Goal: Task Accomplishment & Management: Complete application form

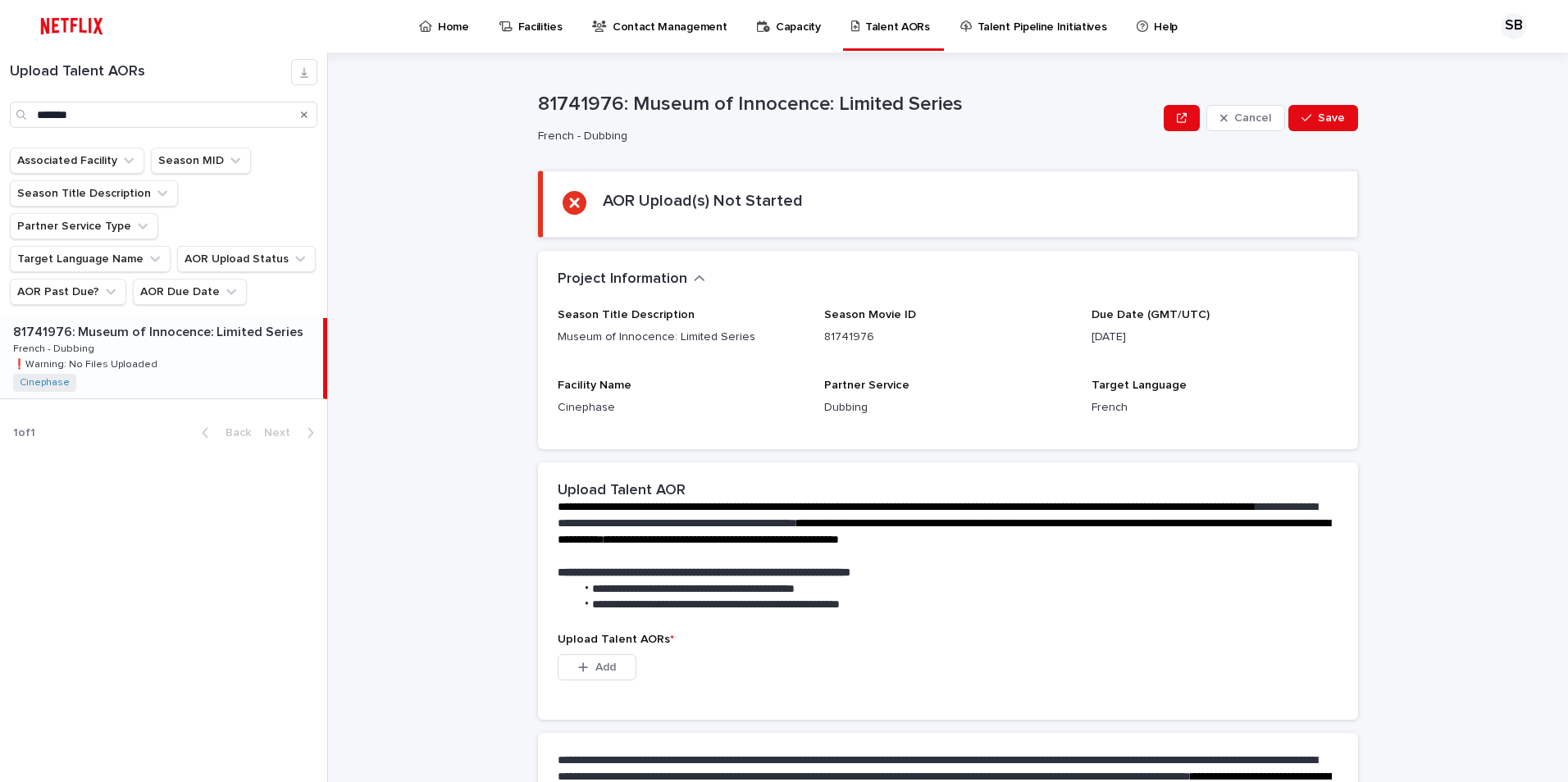
type input "*******"
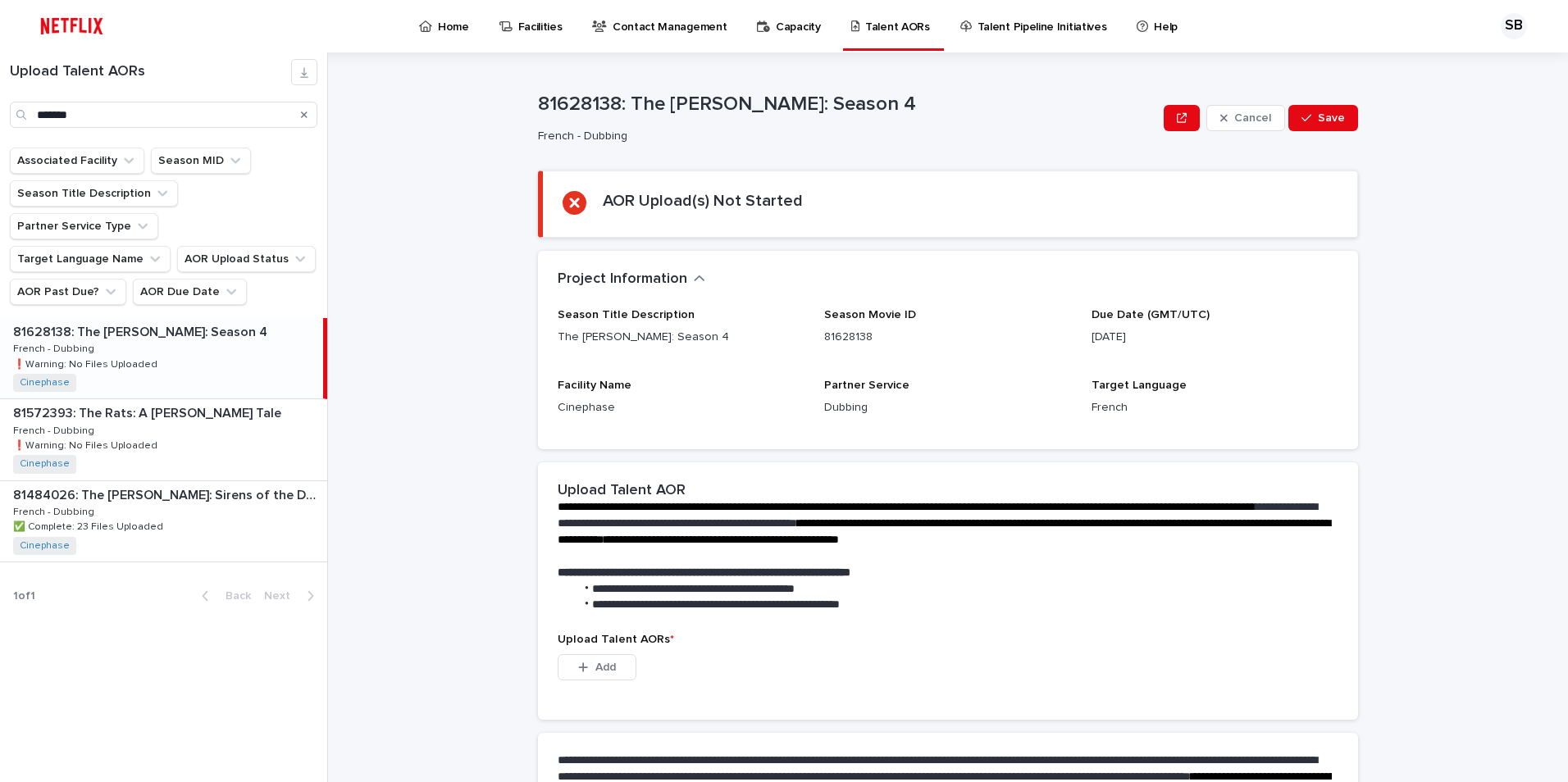
click at [228, 321] on div "81628138: The [PERSON_NAME]: Season 4 81628138: The [PERSON_NAME]: Season 4 Fre…" at bounding box center [161, 357] width 323 height 80
click at [176, 321] on p "81628138: The [PERSON_NAME]: Season 4" at bounding box center [142, 331] width 258 height 18
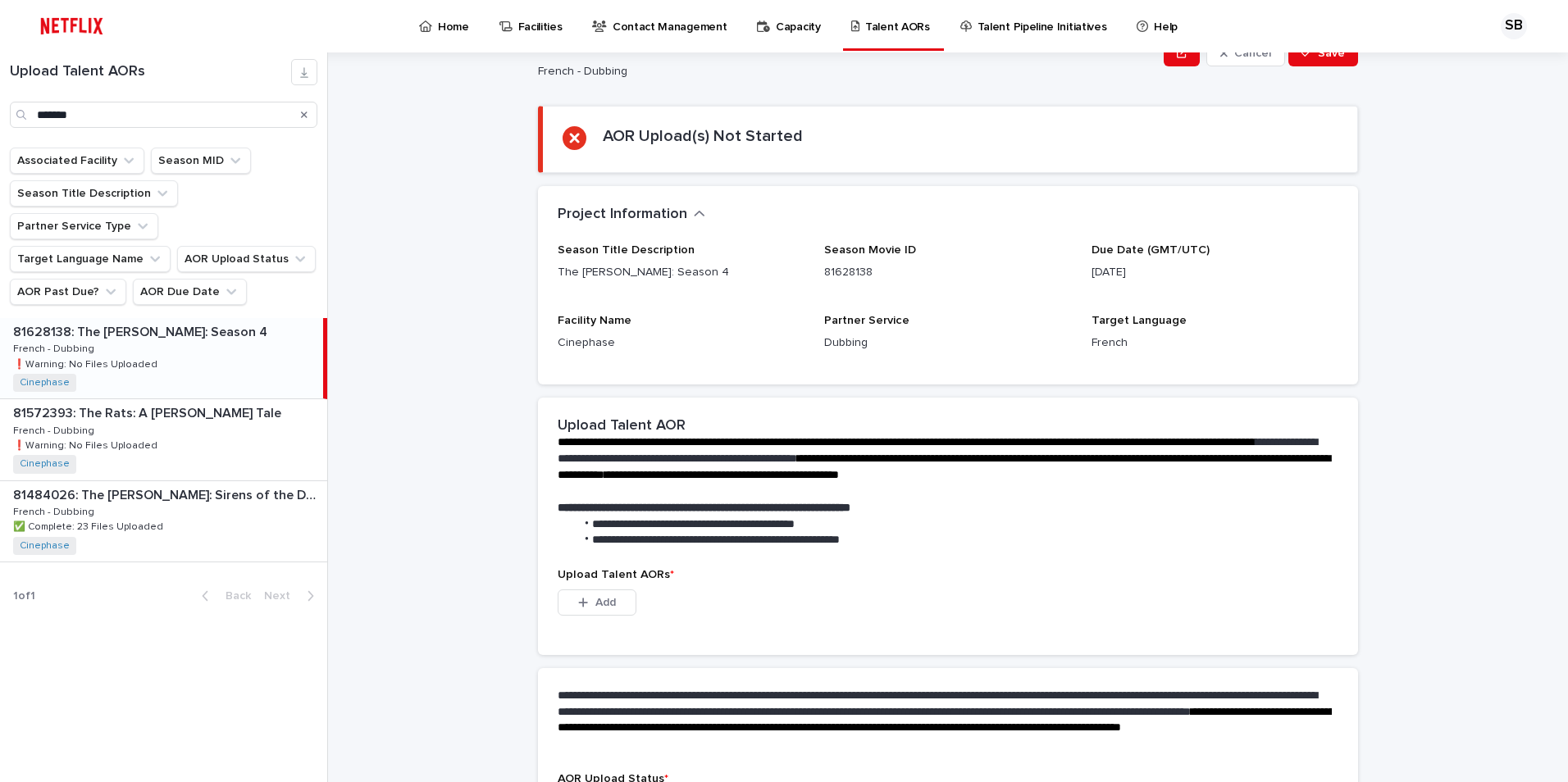
scroll to position [201, 0]
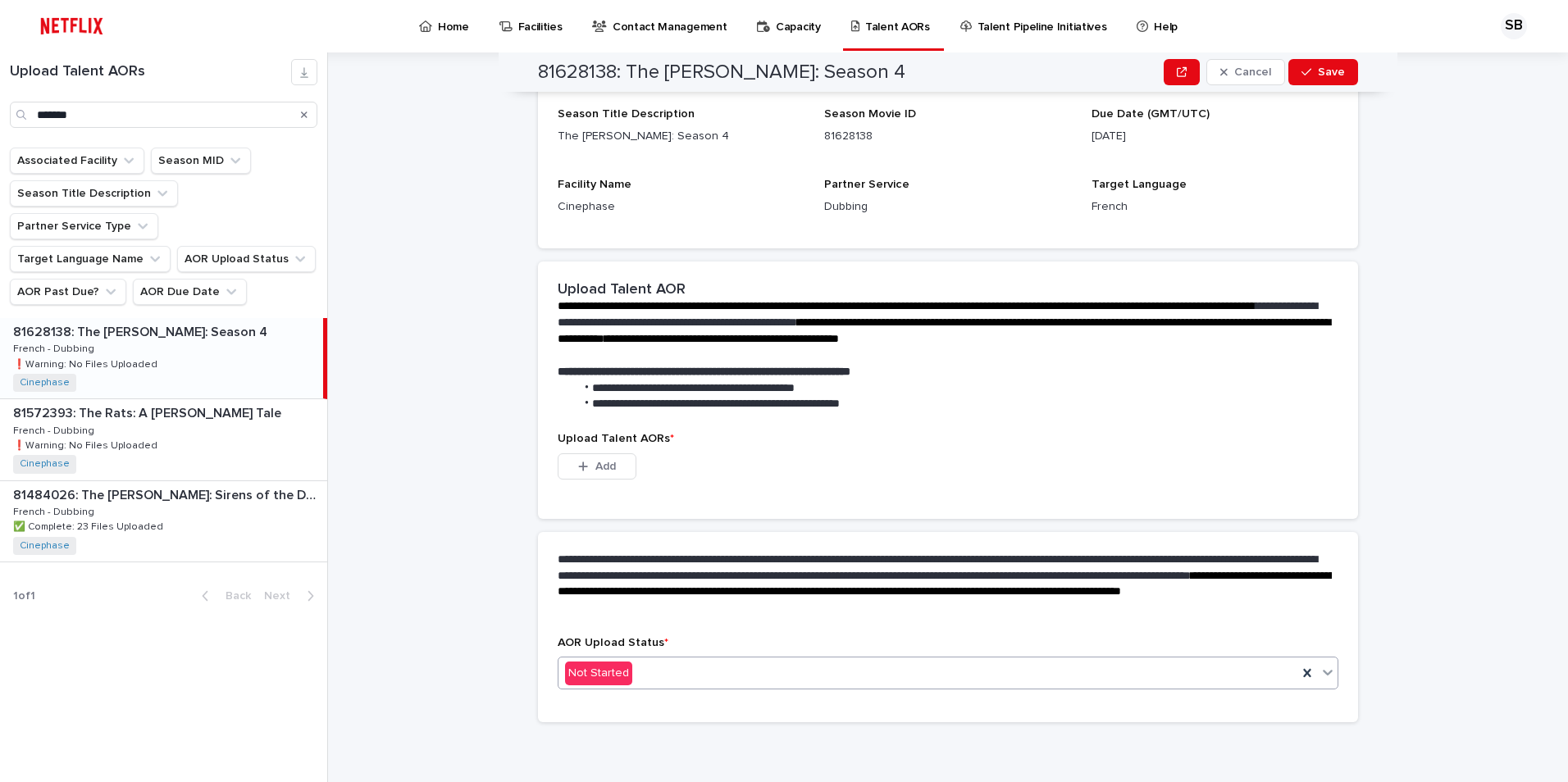
click at [635, 660] on div "Not Started" at bounding box center [928, 673] width 739 height 27
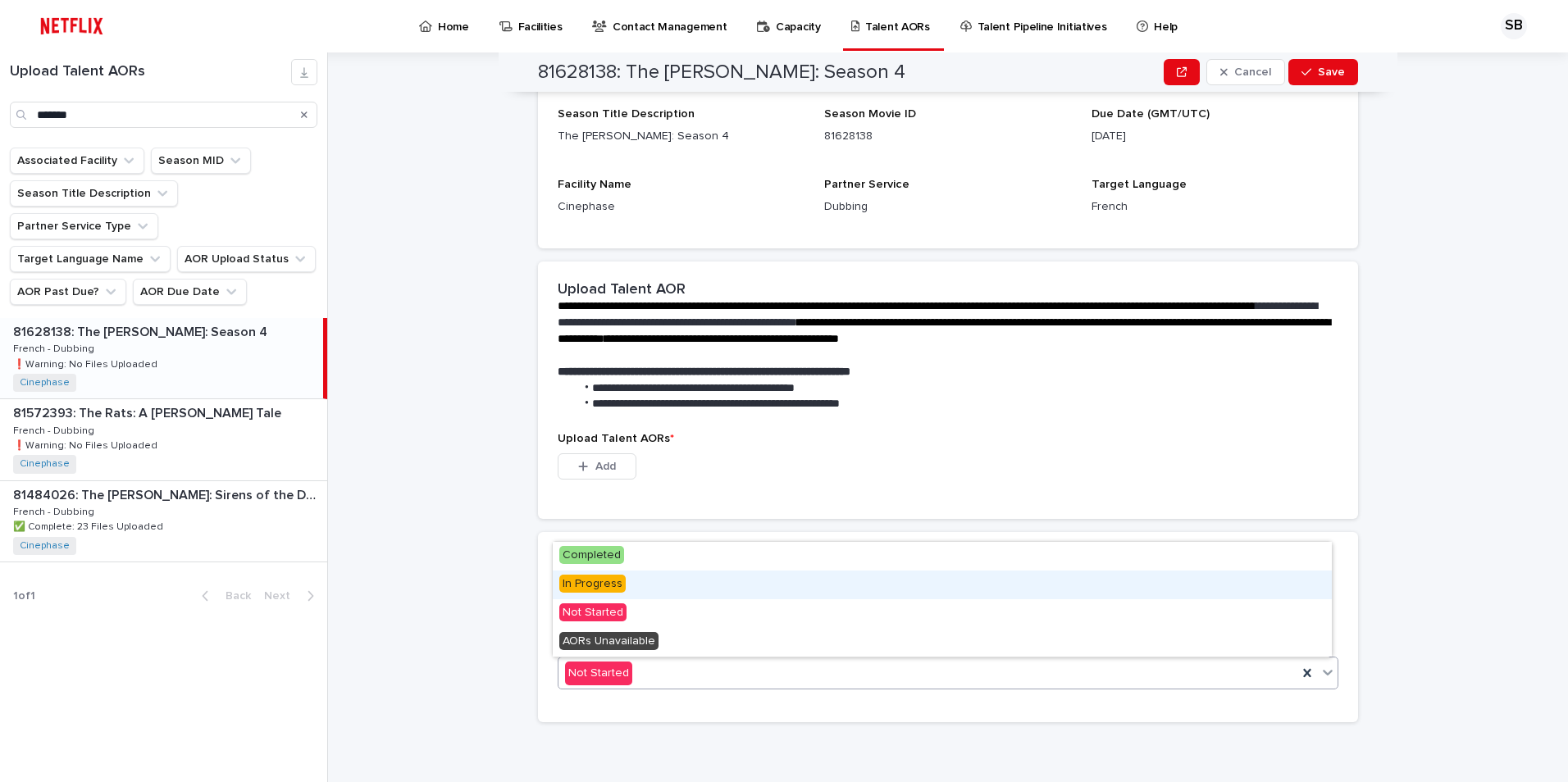
click at [623, 591] on div "In Progress" at bounding box center [942, 585] width 779 height 29
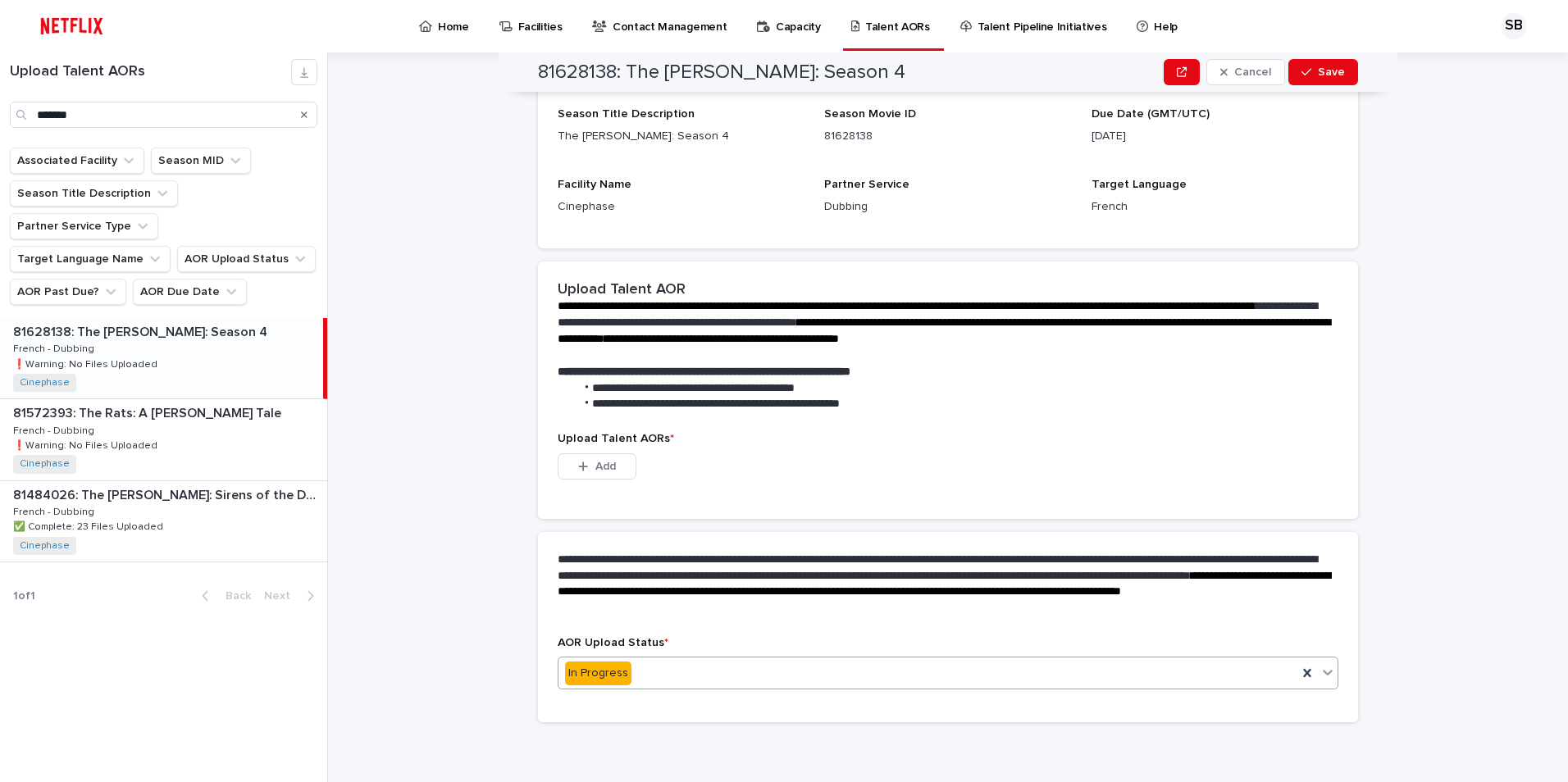
scroll to position [121, 0]
click at [602, 467] on span "Add" at bounding box center [605, 466] width 20 height 11
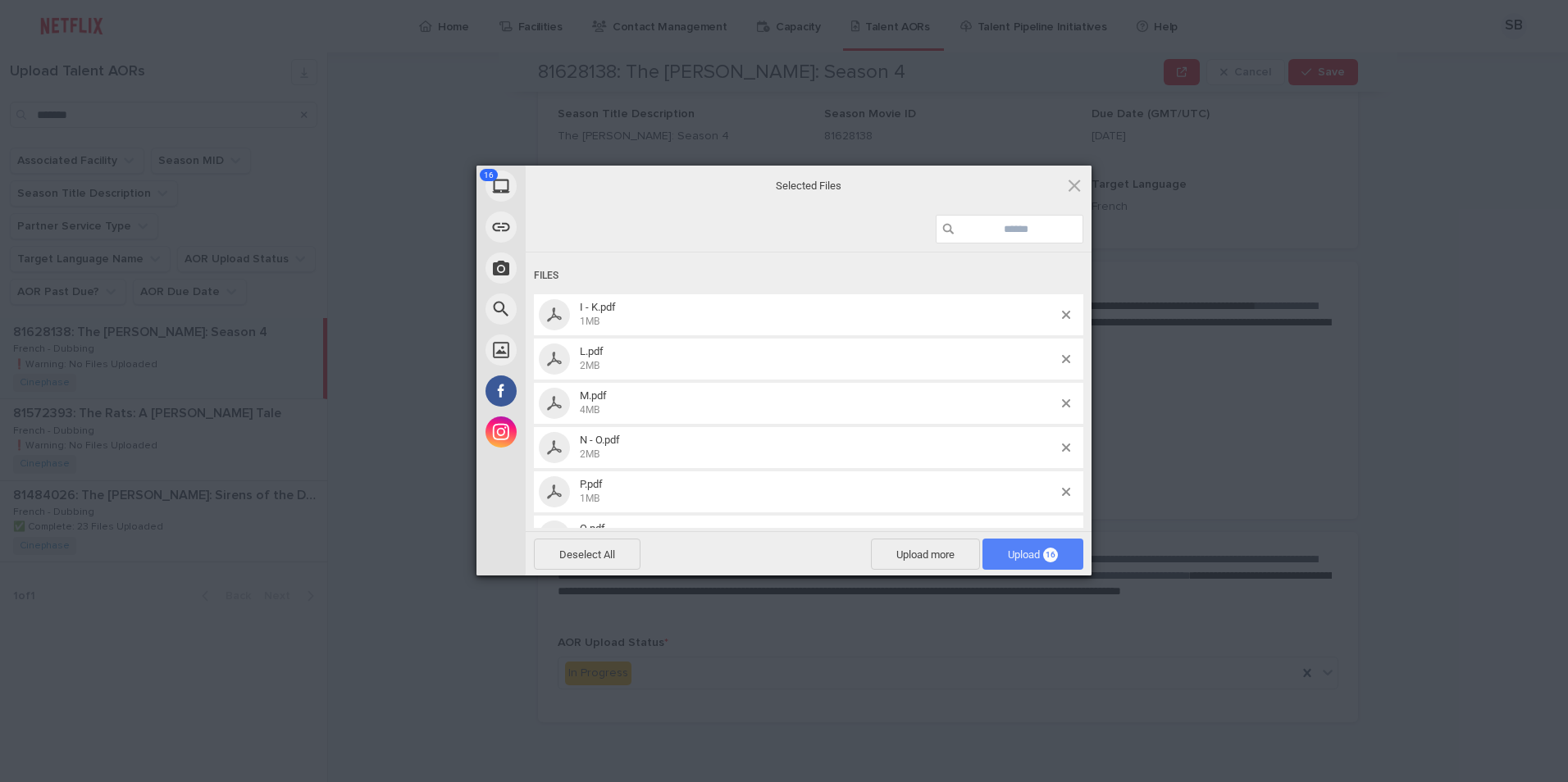
click at [1028, 554] on span "Upload 16" at bounding box center [1033, 554] width 50 height 12
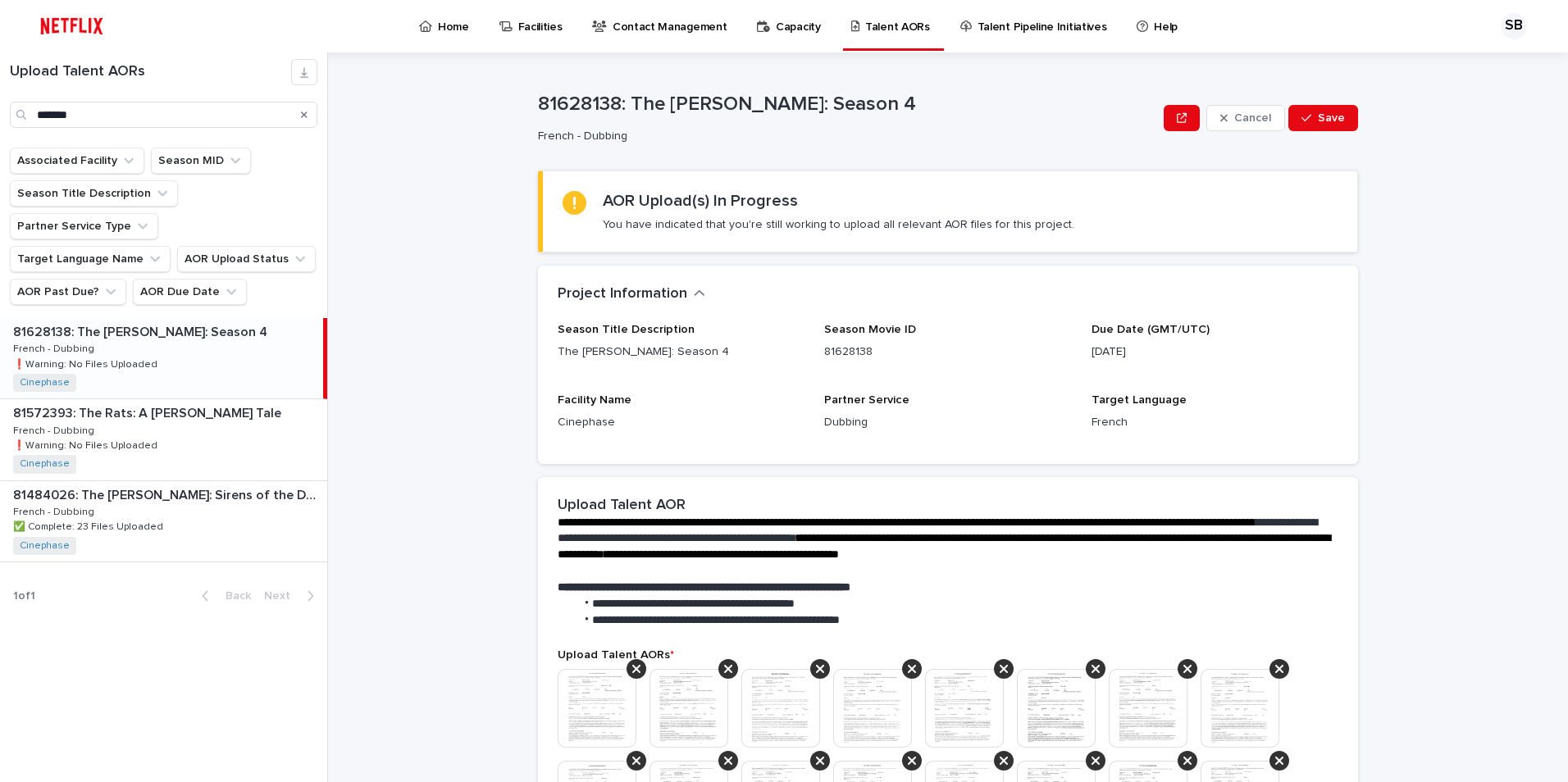
scroll to position [164, 0]
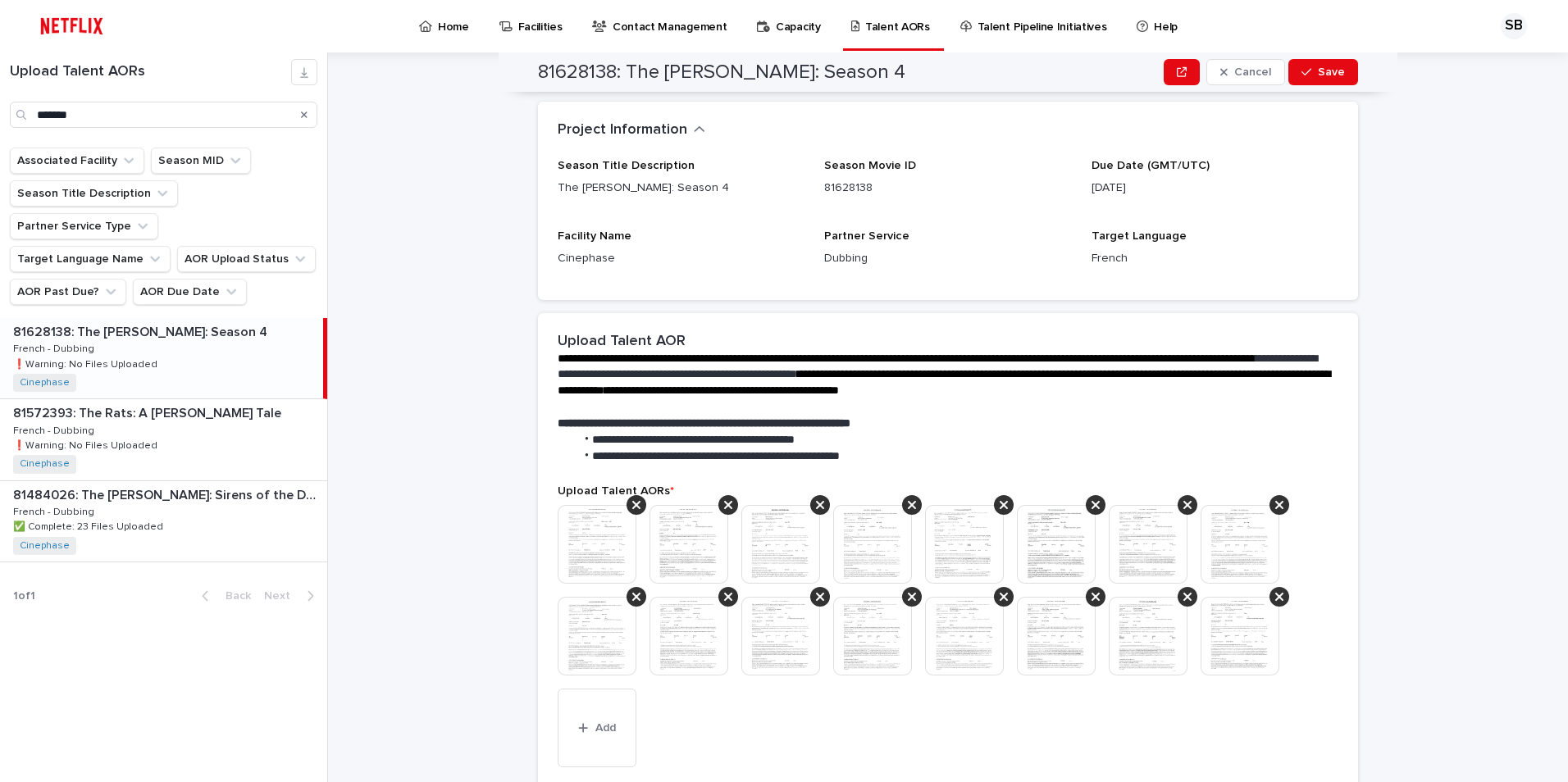
click at [579, 550] on img at bounding box center [596, 543] width 78 height 78
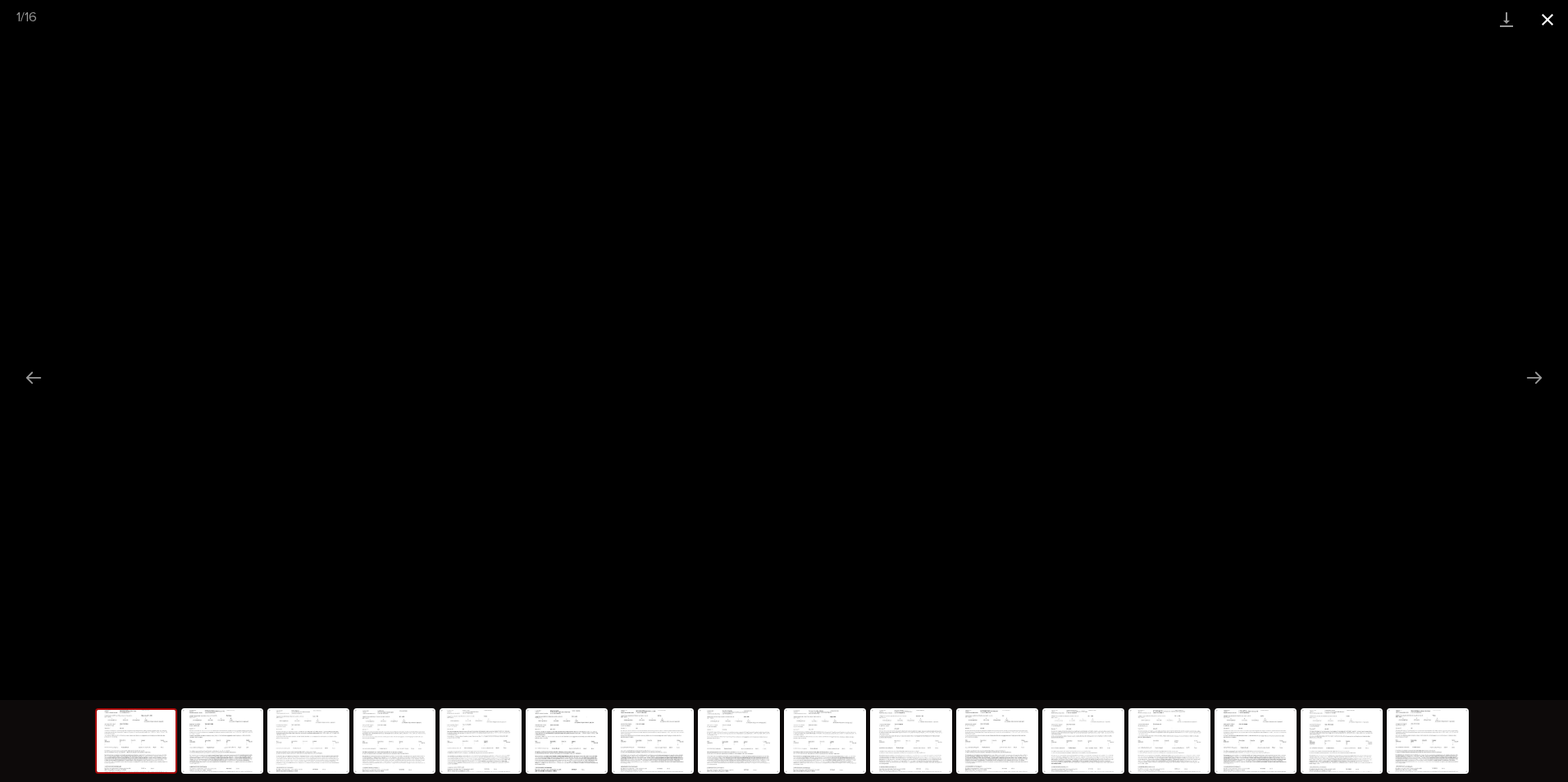
click at [1539, 17] on button "Close gallery" at bounding box center [1548, 19] width 41 height 39
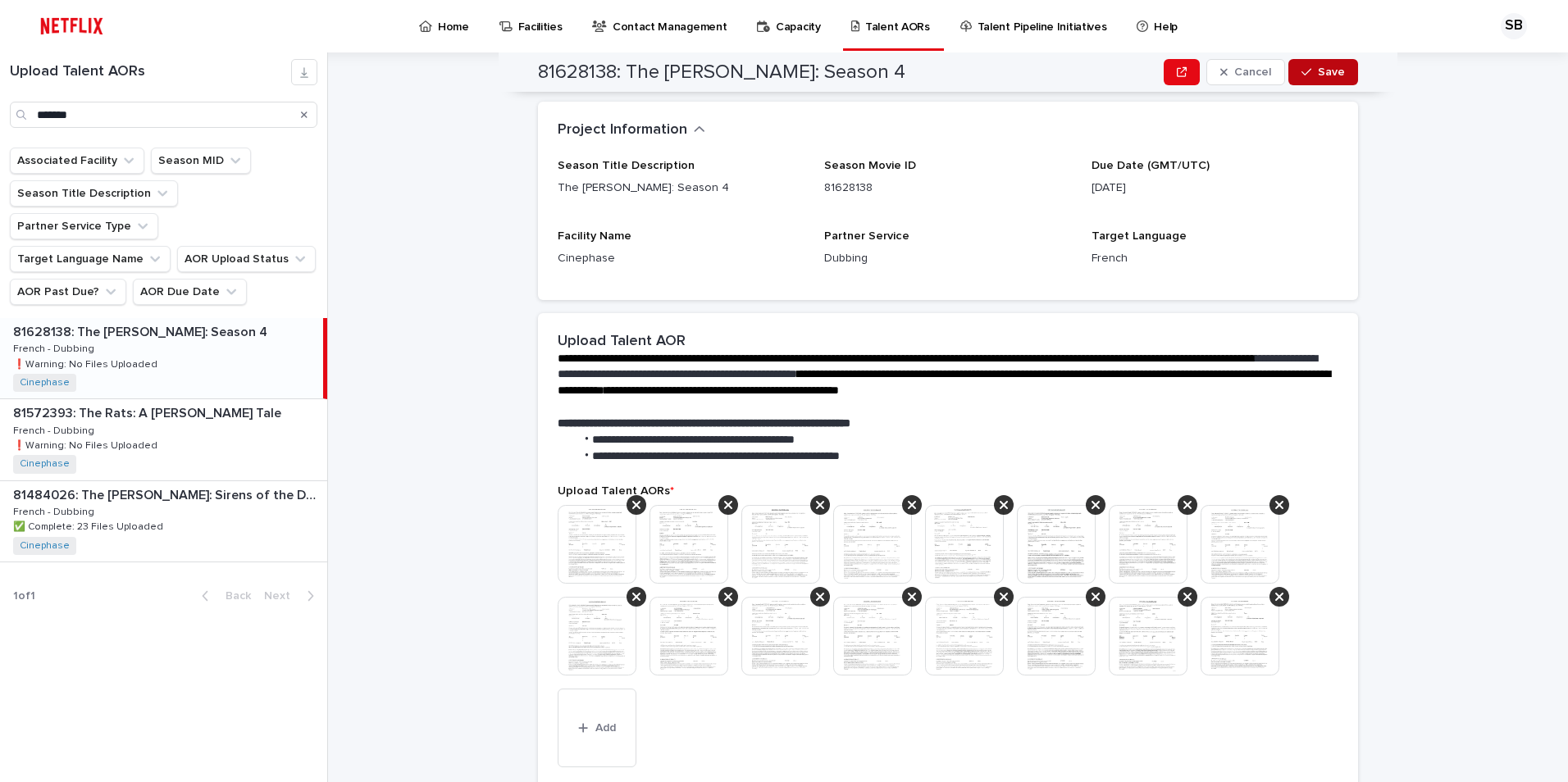
click at [1307, 74] on div "button" at bounding box center [1310, 72] width 17 height 11
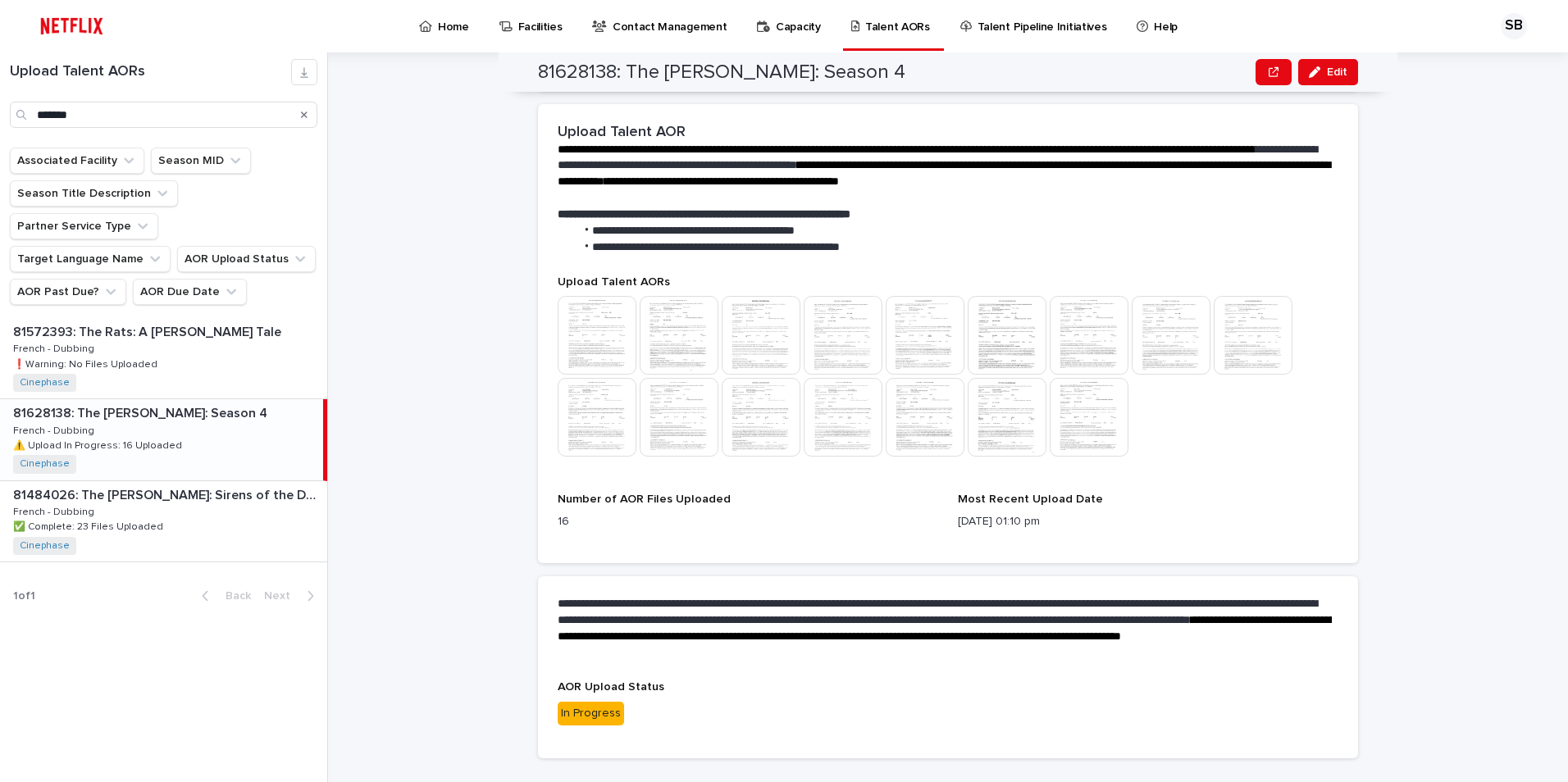
scroll to position [408, 0]
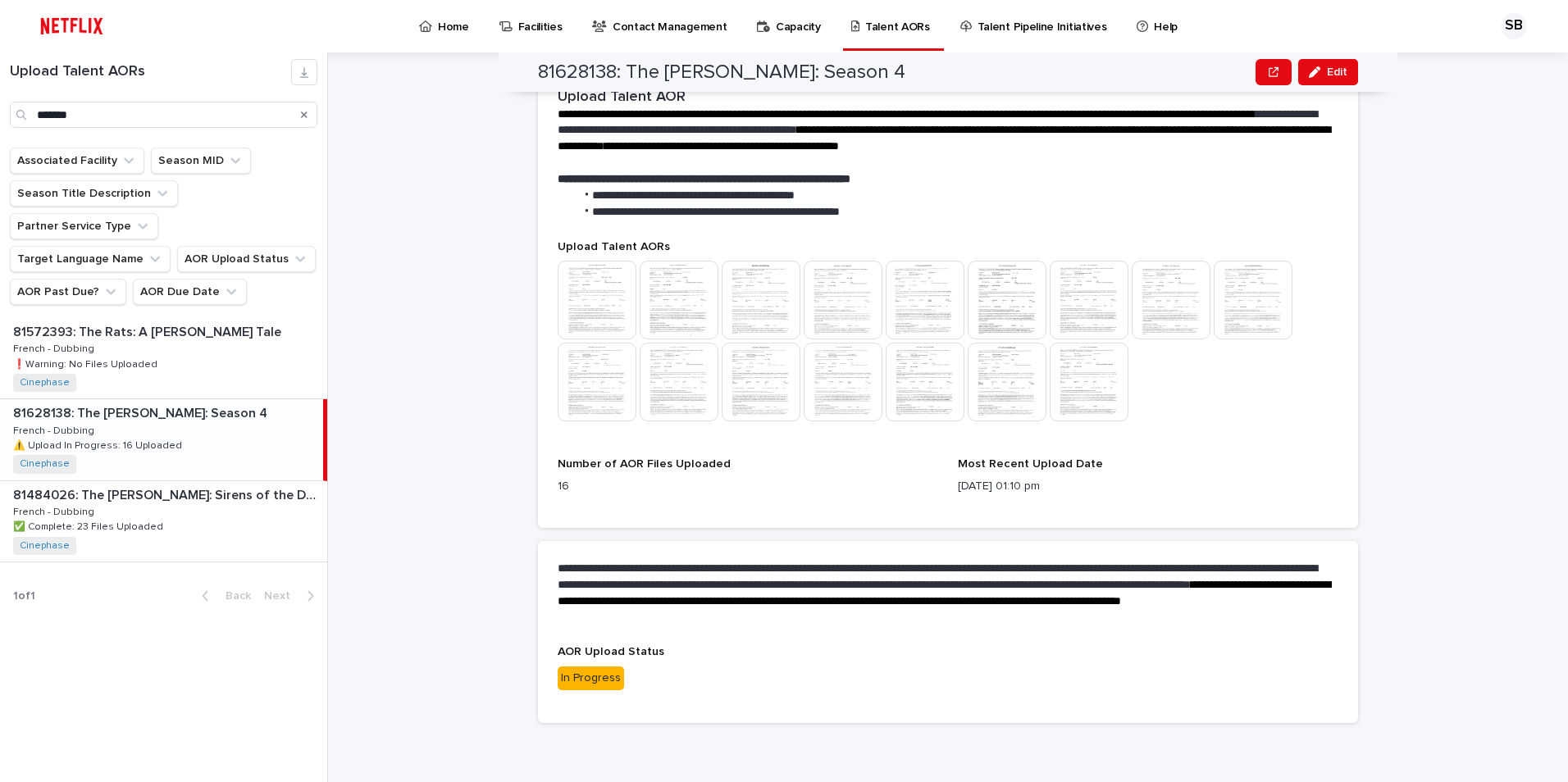
click at [593, 317] on img at bounding box center [596, 299] width 78 height 78
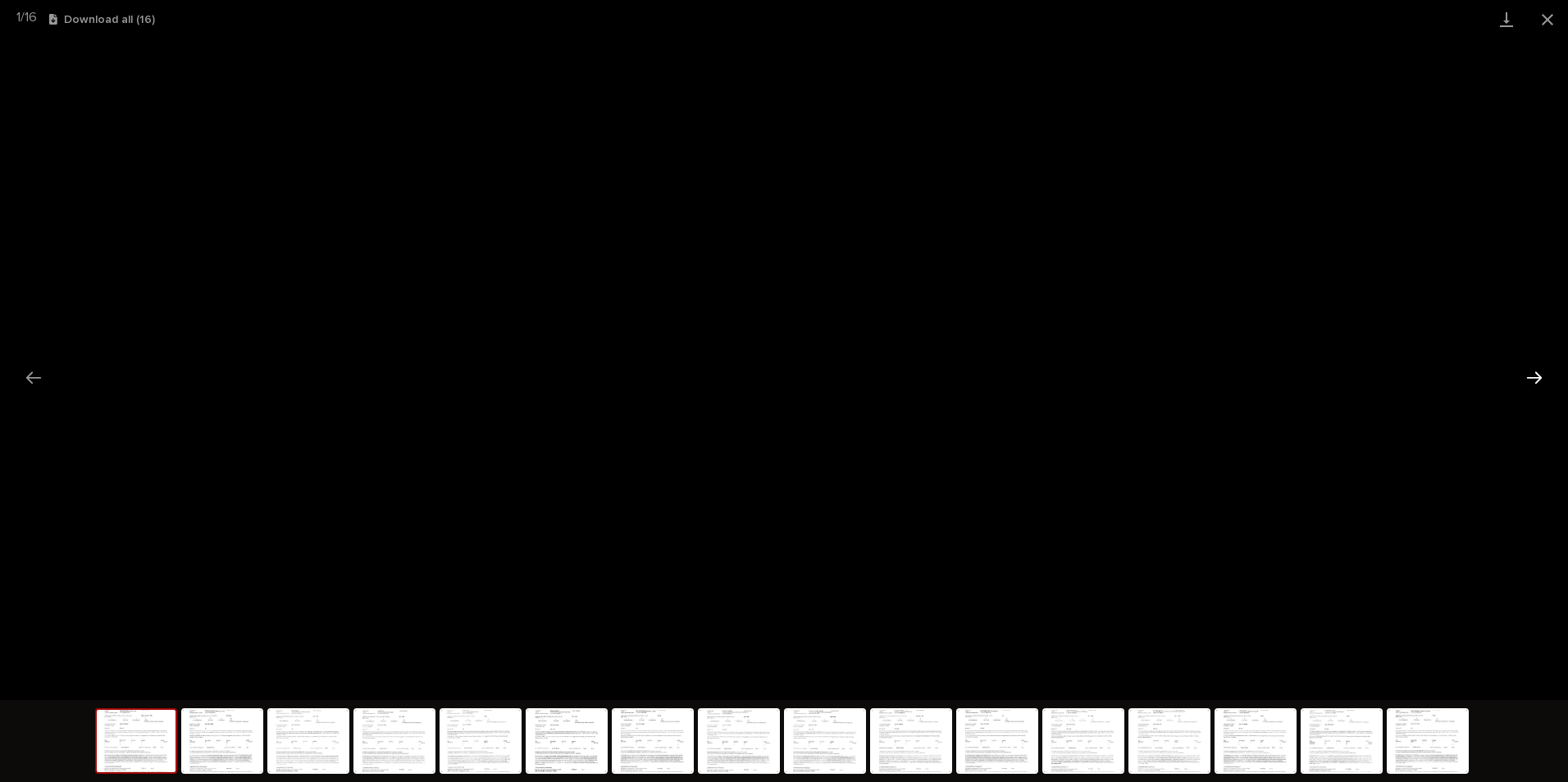
click at [1535, 369] on button "Next slide" at bounding box center [1534, 378] width 34 height 32
click at [1544, 8] on button "Close gallery" at bounding box center [1548, 19] width 41 height 39
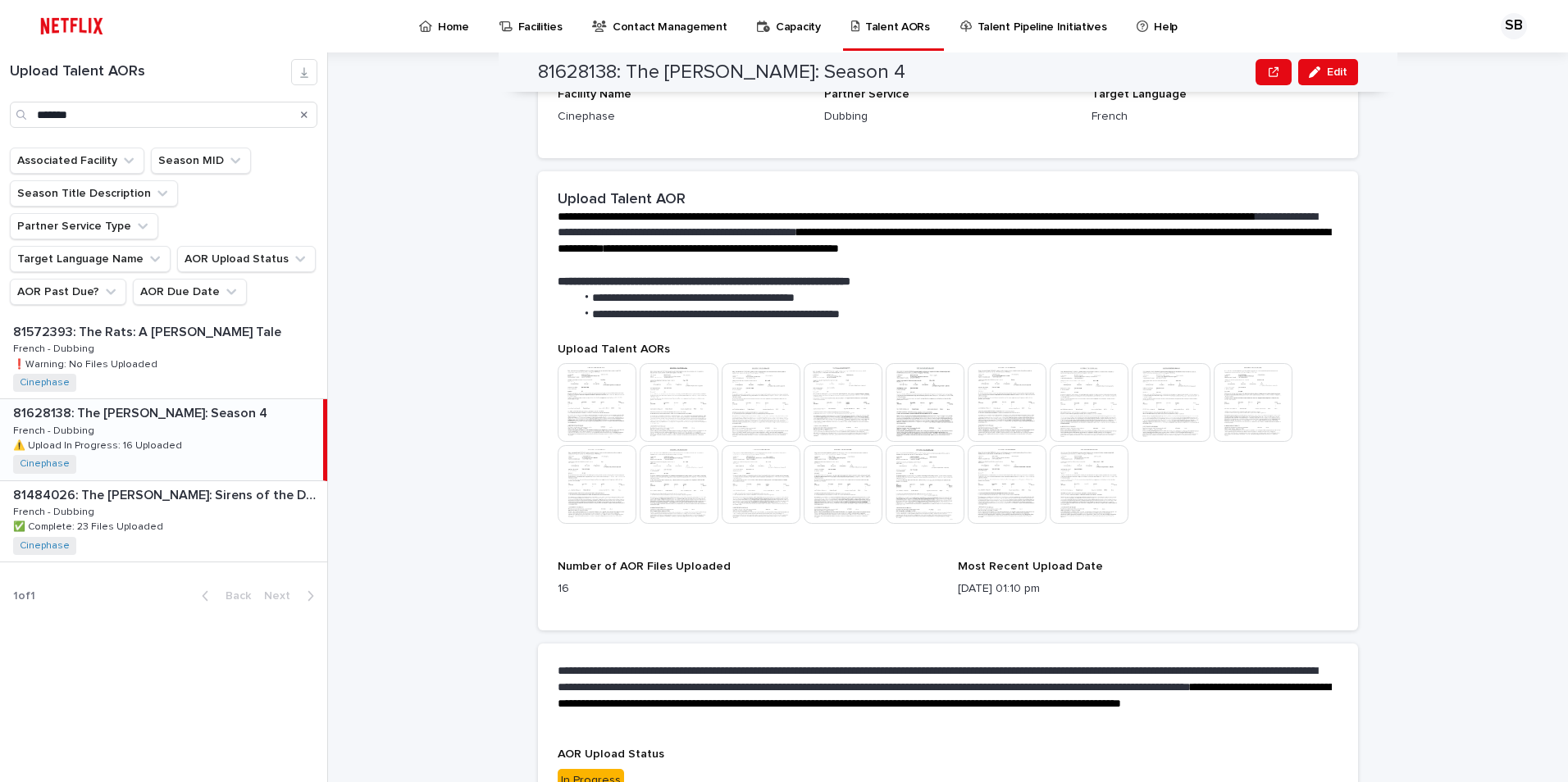
scroll to position [80, 0]
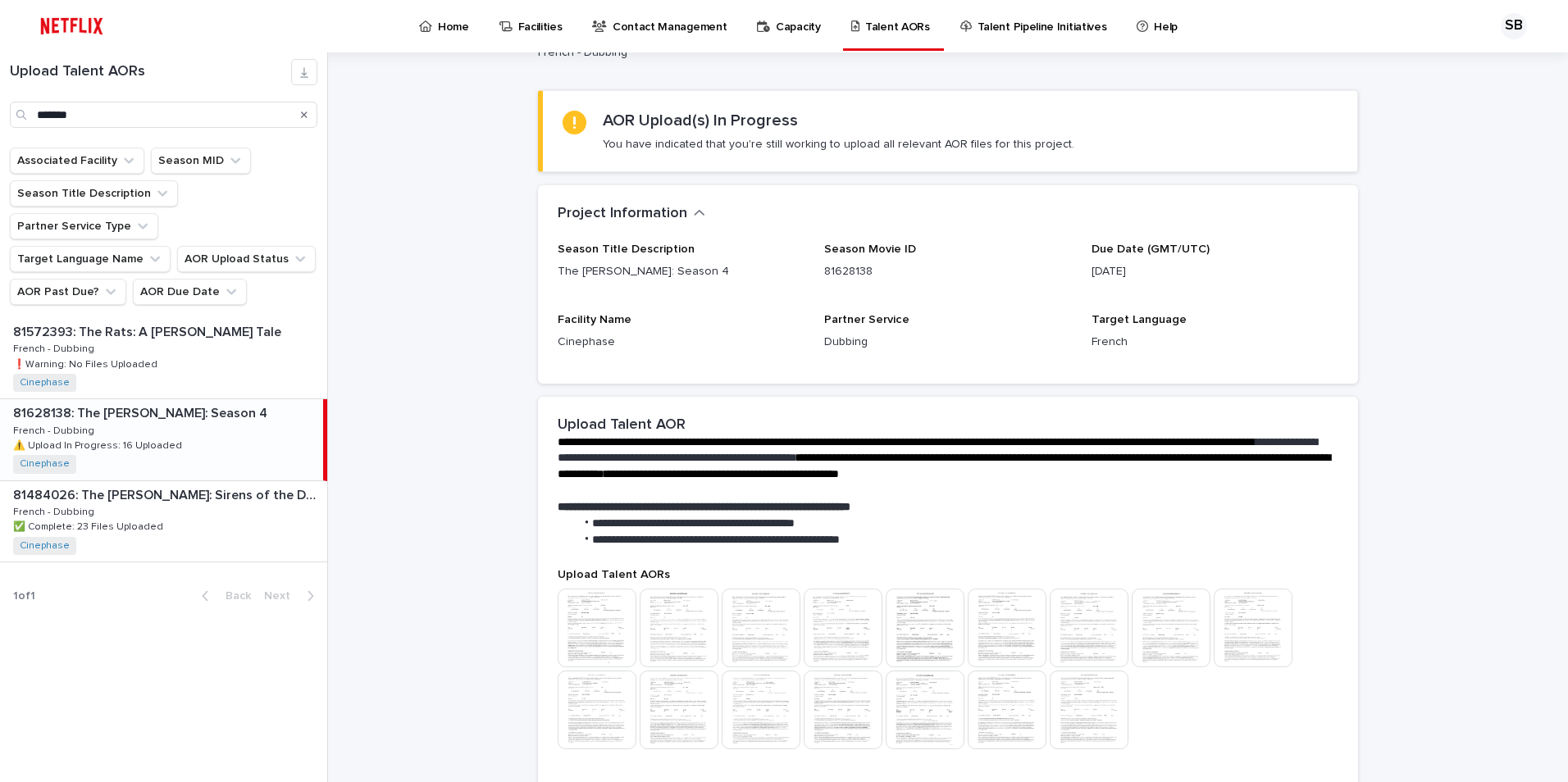
click at [1329, 79] on div "**********" at bounding box center [948, 568] width 820 height 990
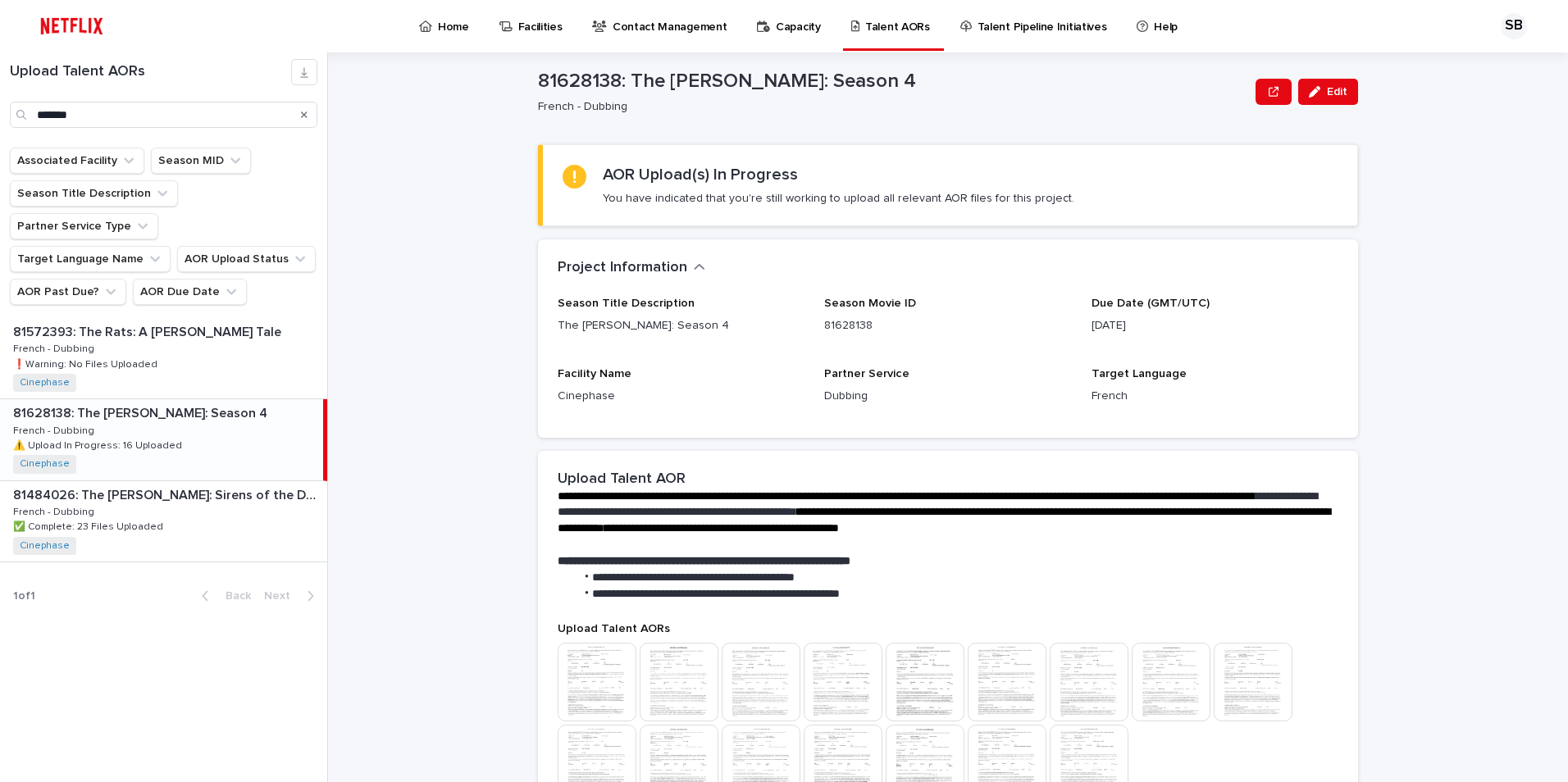
scroll to position [0, 0]
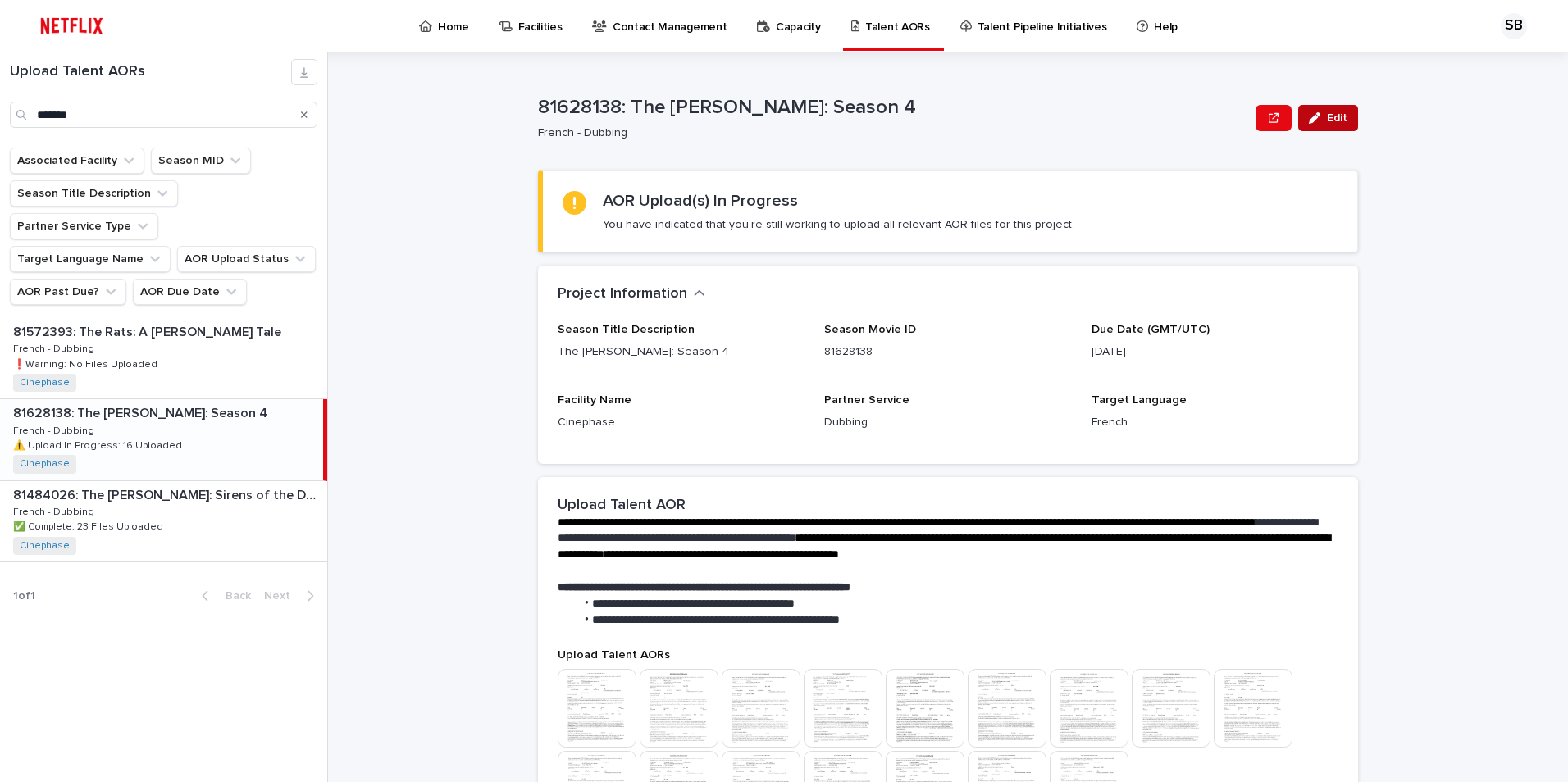
click at [1309, 116] on icon "button" at bounding box center [1315, 118] width 11 height 11
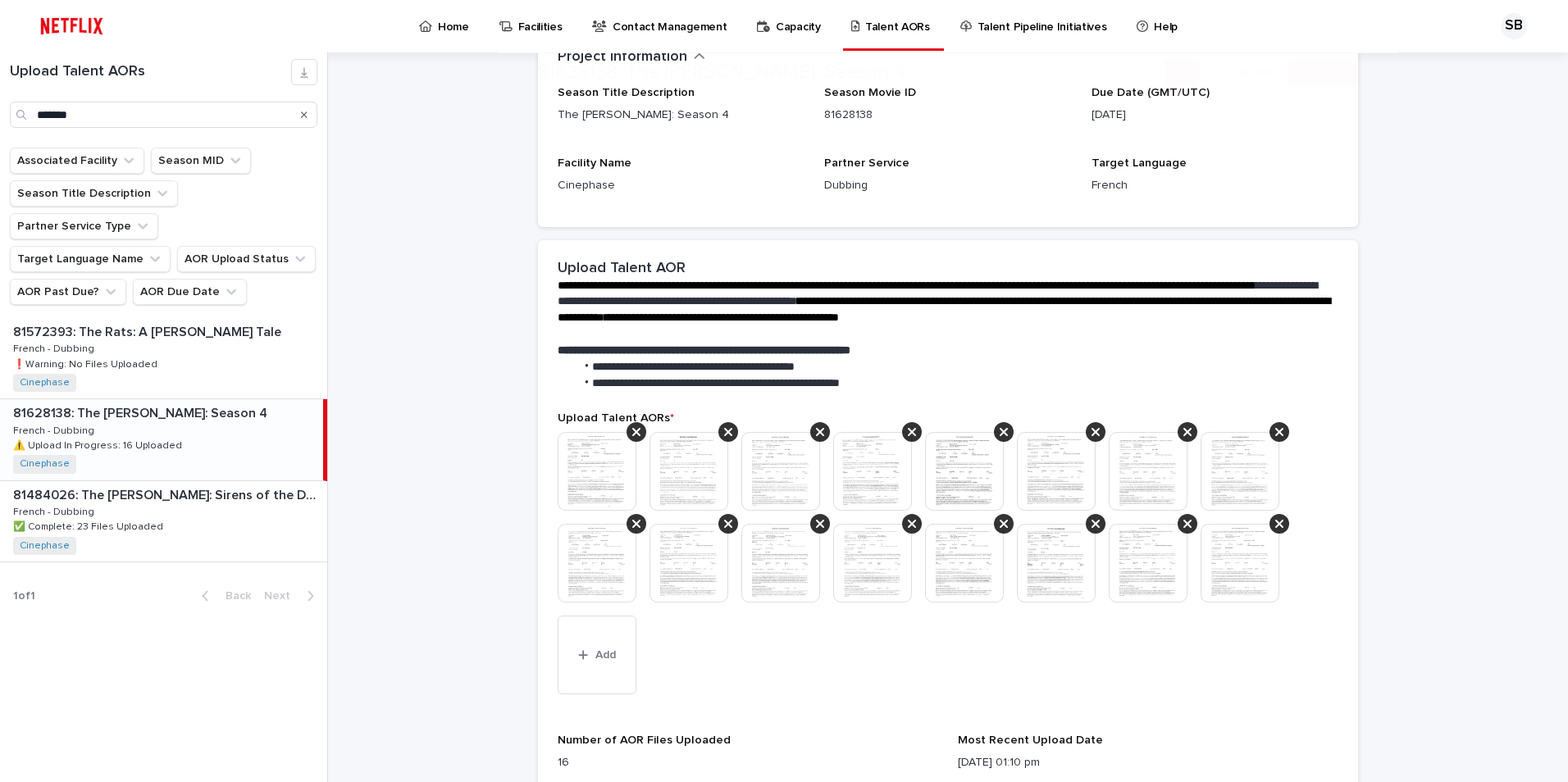
scroll to position [246, 0]
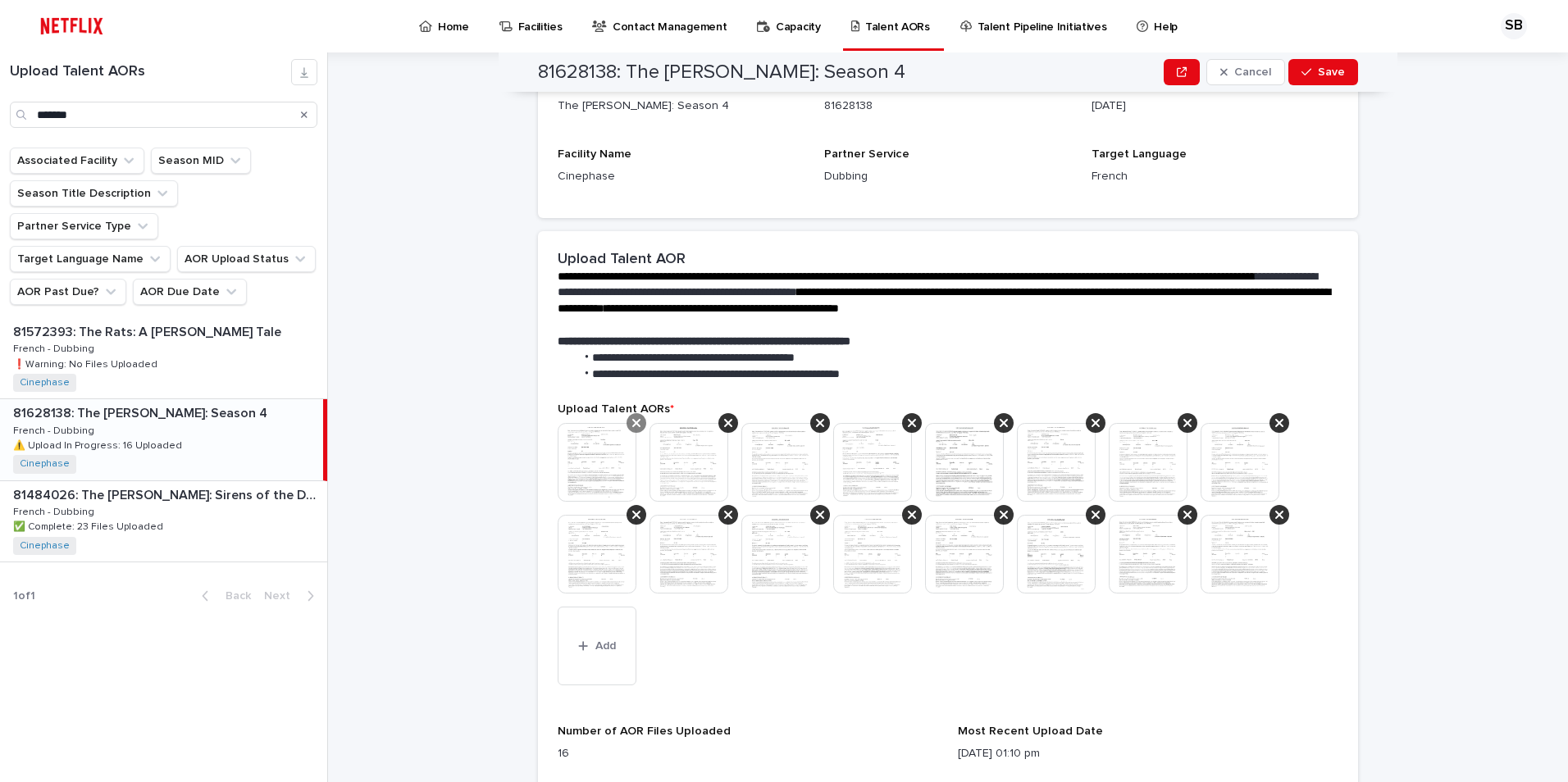
click at [632, 418] on icon at bounding box center [636, 423] width 8 height 13
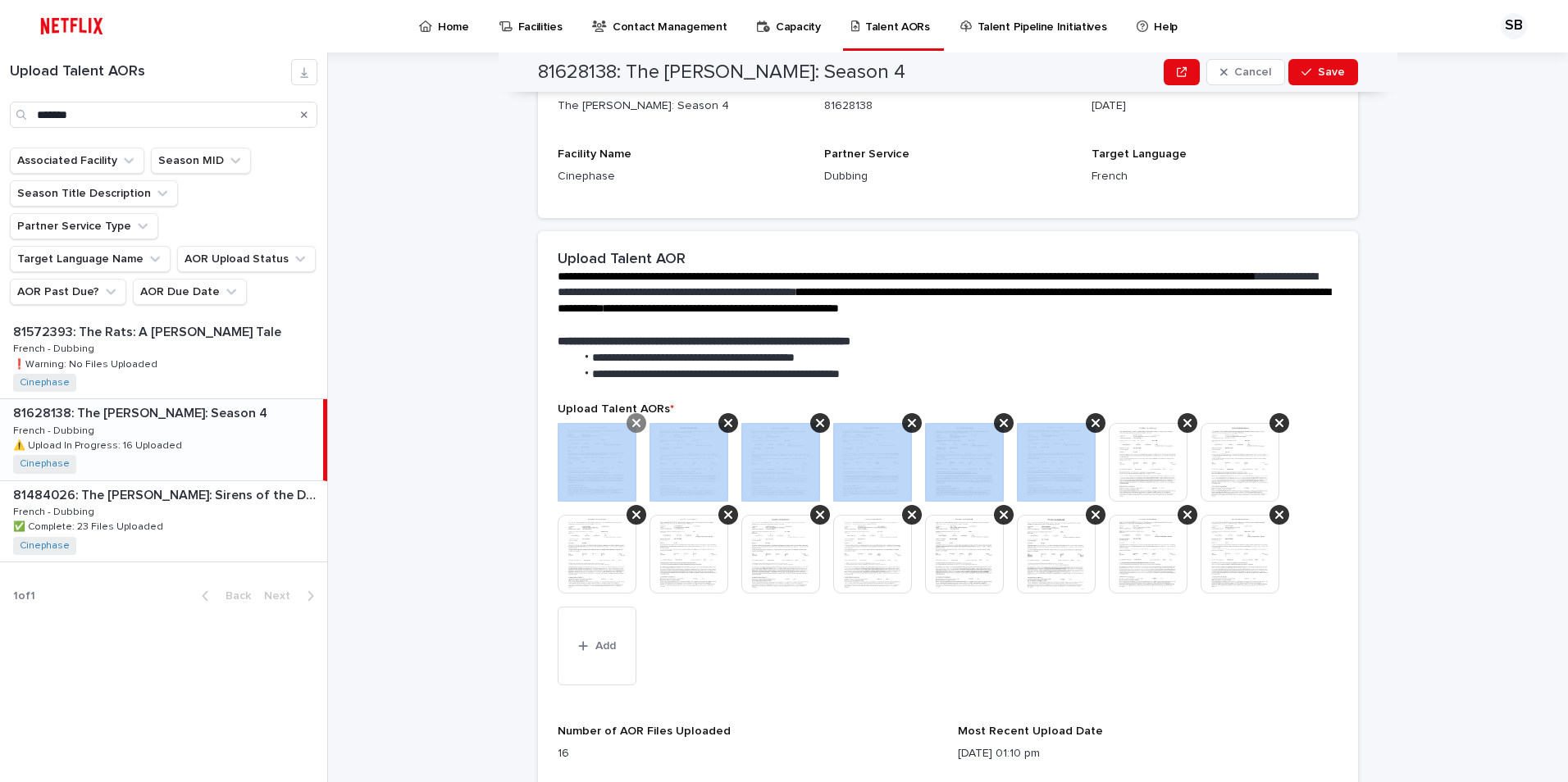
click at [1000, 418] on icon at bounding box center [1003, 423] width 8 height 13
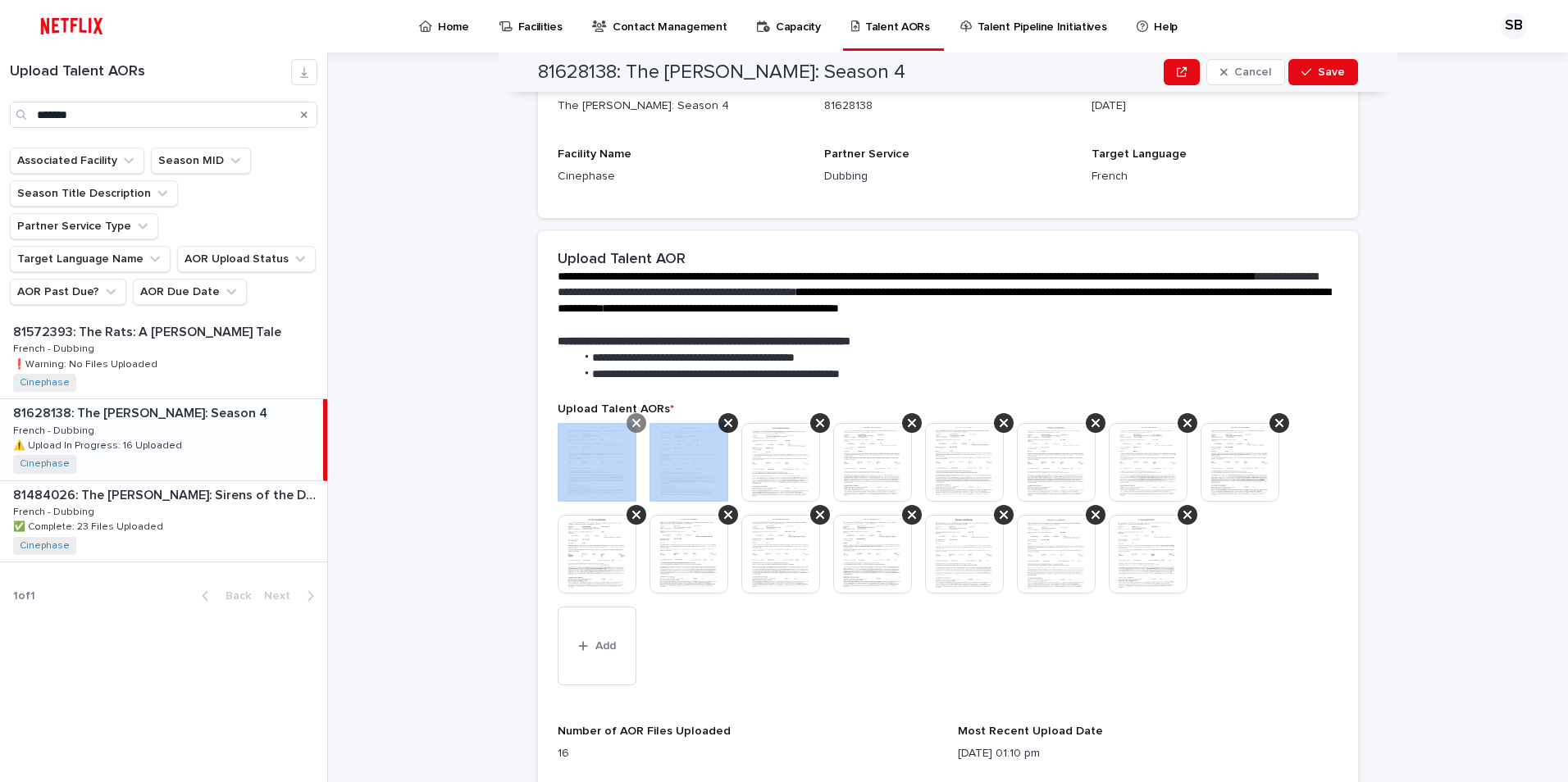
click at [632, 418] on icon at bounding box center [636, 423] width 8 height 13
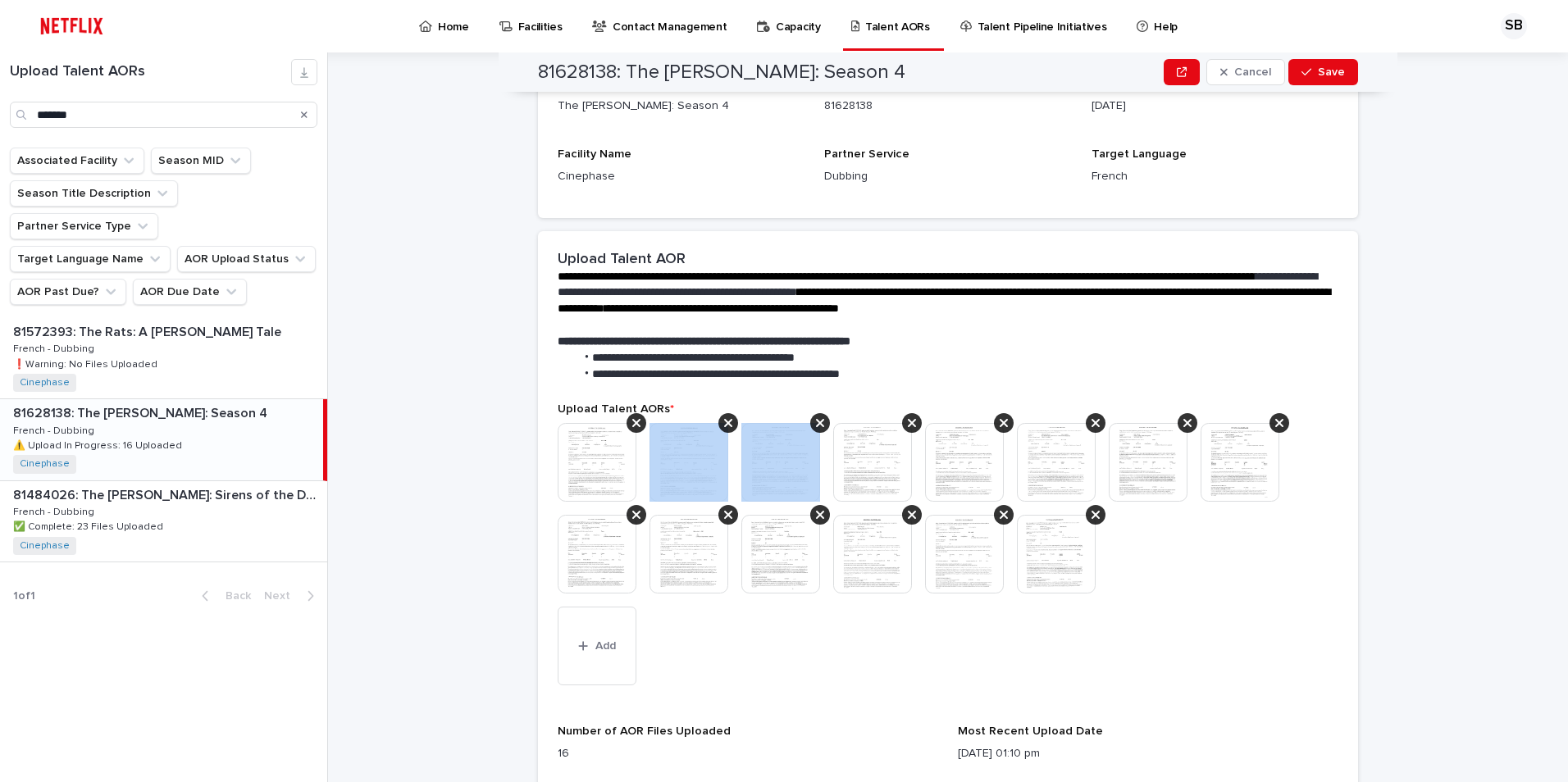
click at [724, 418] on icon at bounding box center [728, 423] width 8 height 13
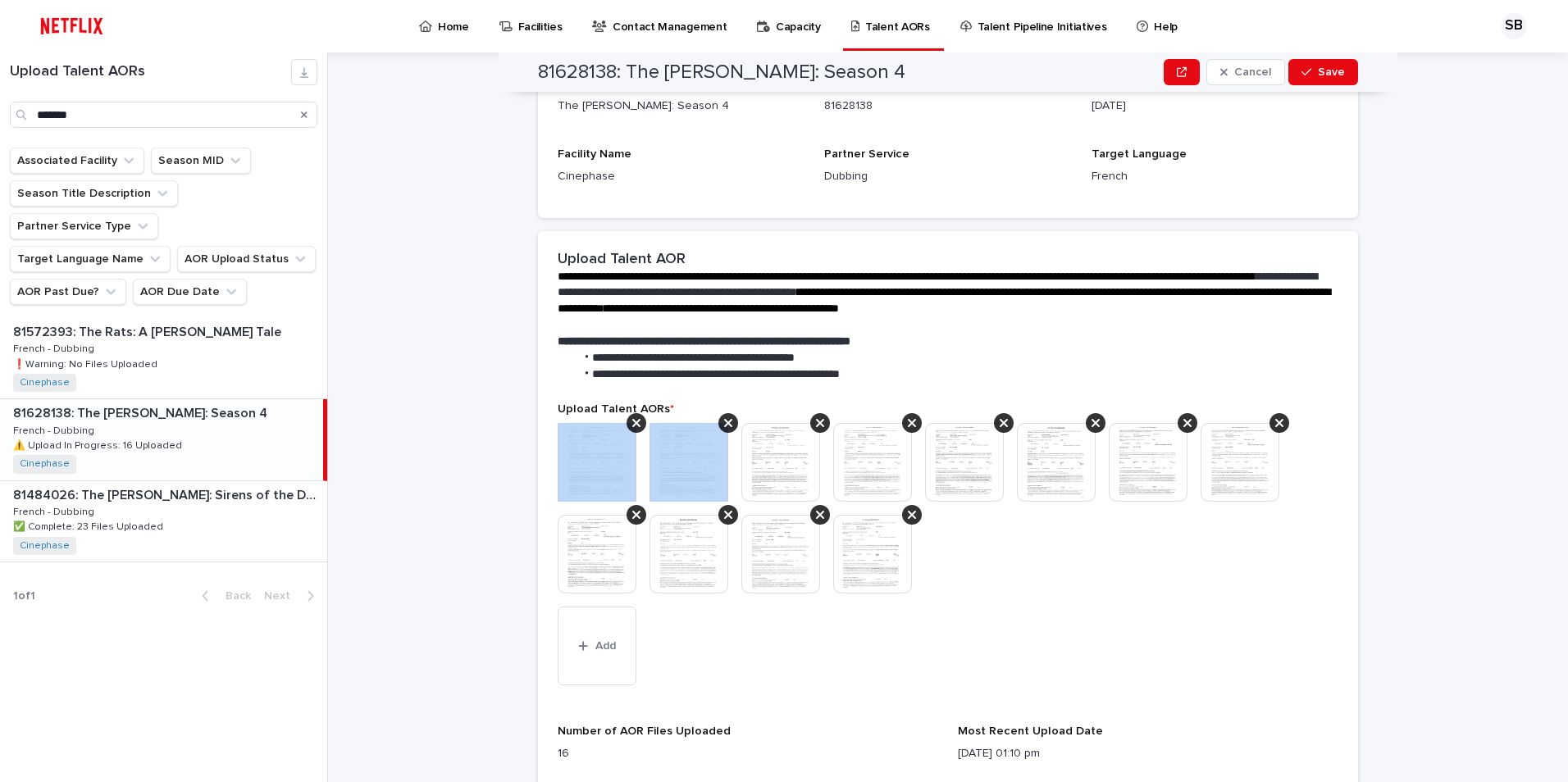
click at [632, 418] on icon at bounding box center [636, 423] width 8 height 13
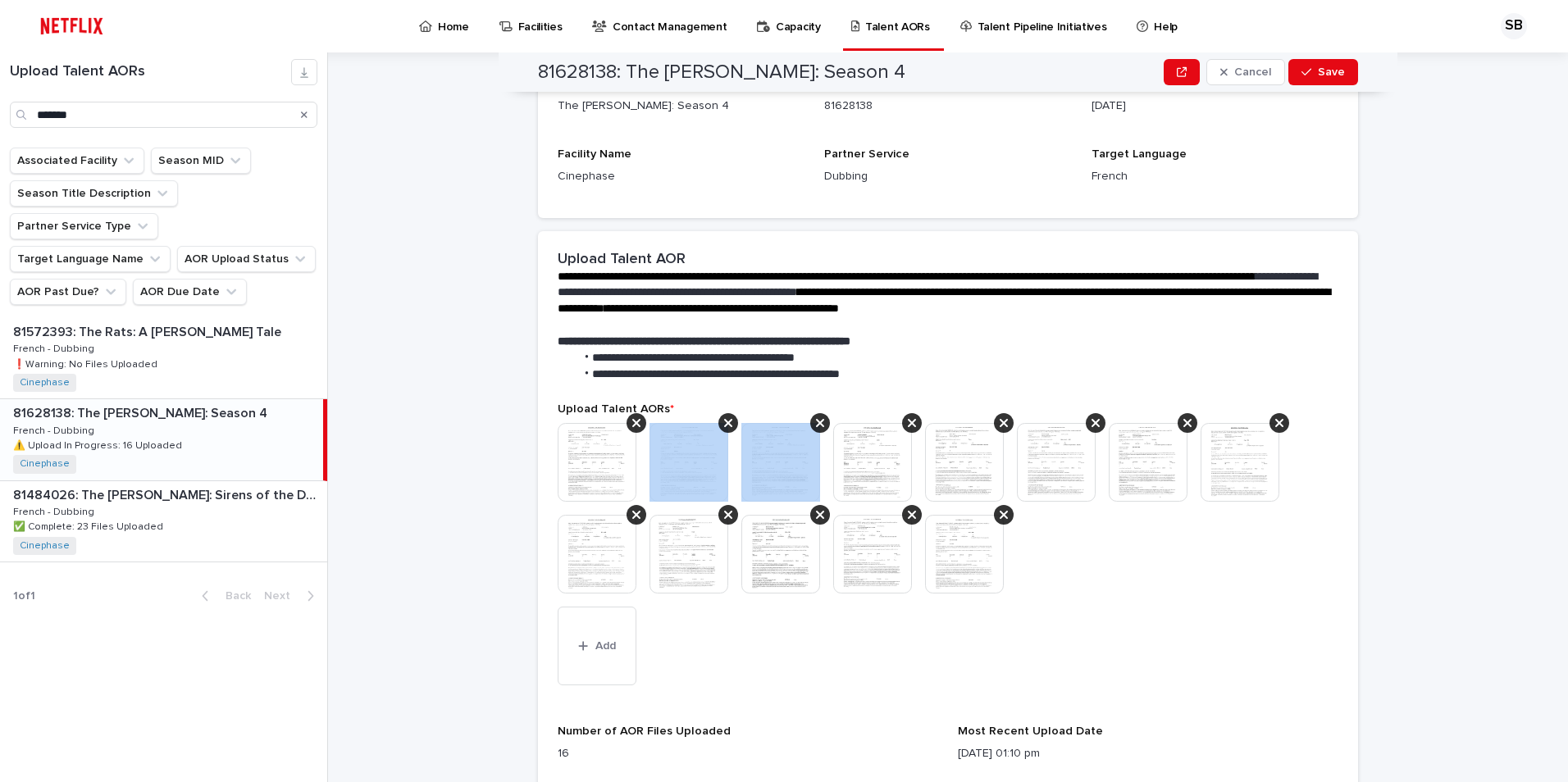
click at [724, 418] on icon at bounding box center [728, 423] width 8 height 13
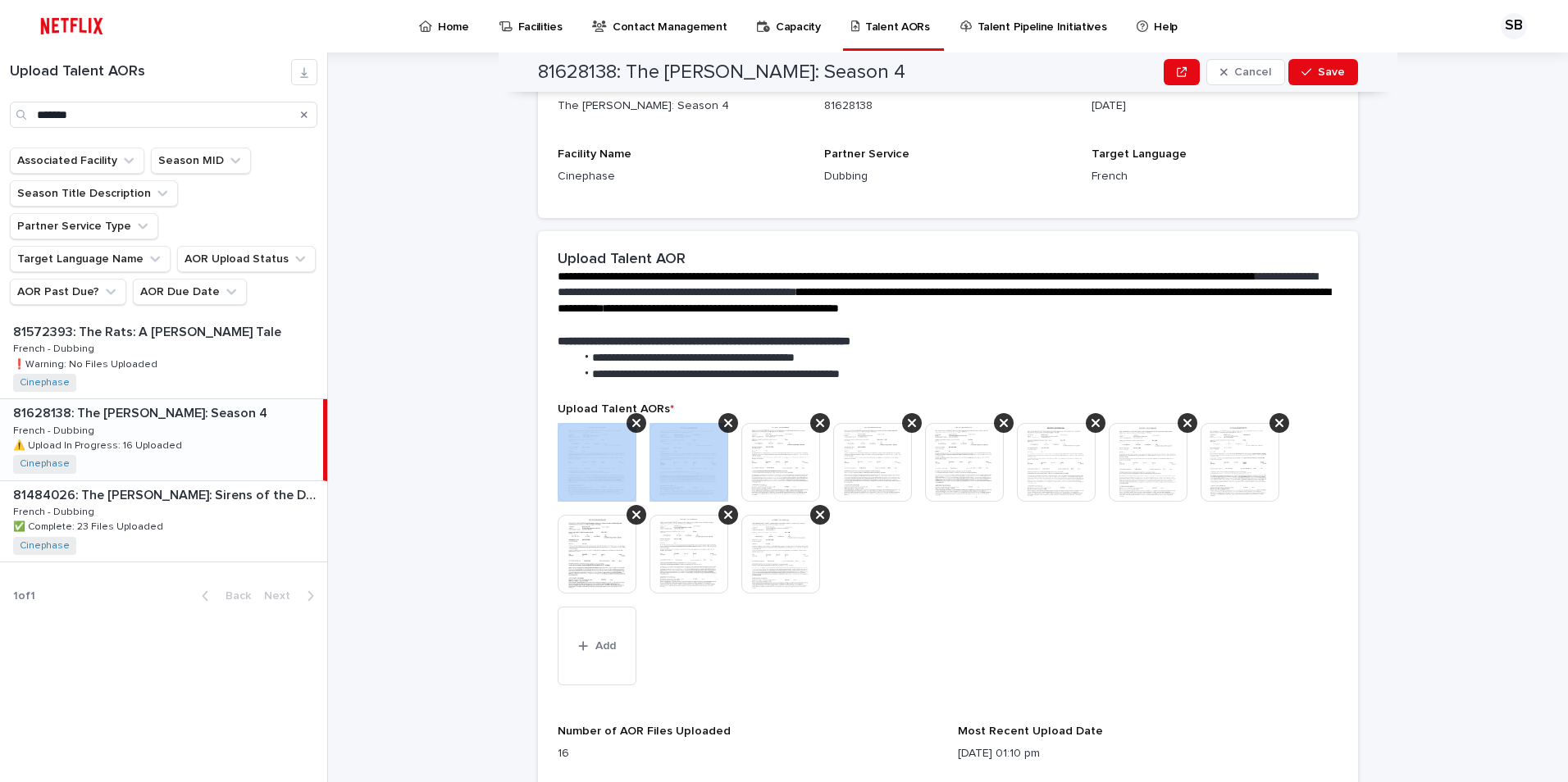
click at [632, 418] on icon at bounding box center [636, 423] width 8 height 13
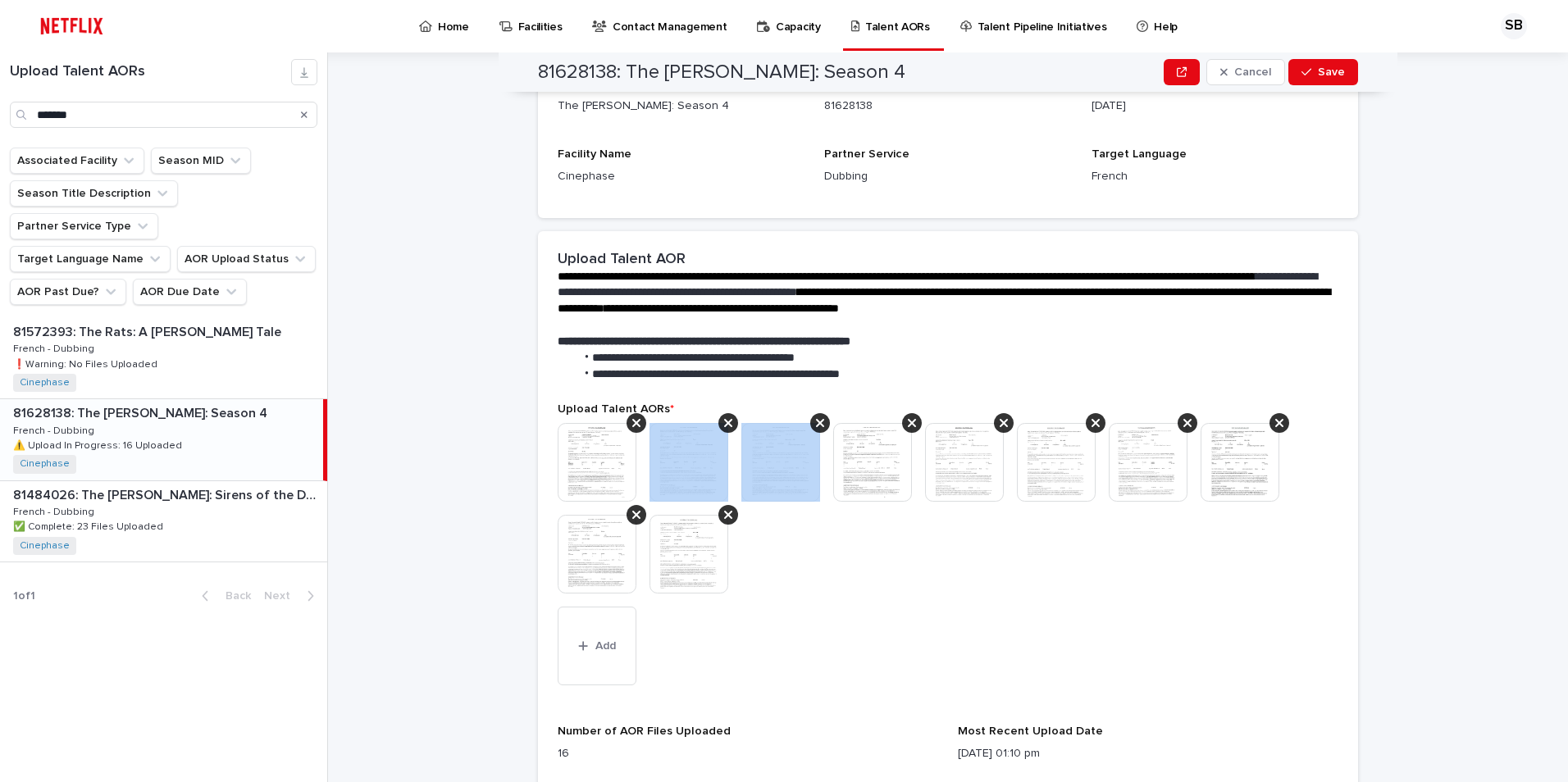
click at [724, 418] on icon at bounding box center [728, 423] width 8 height 13
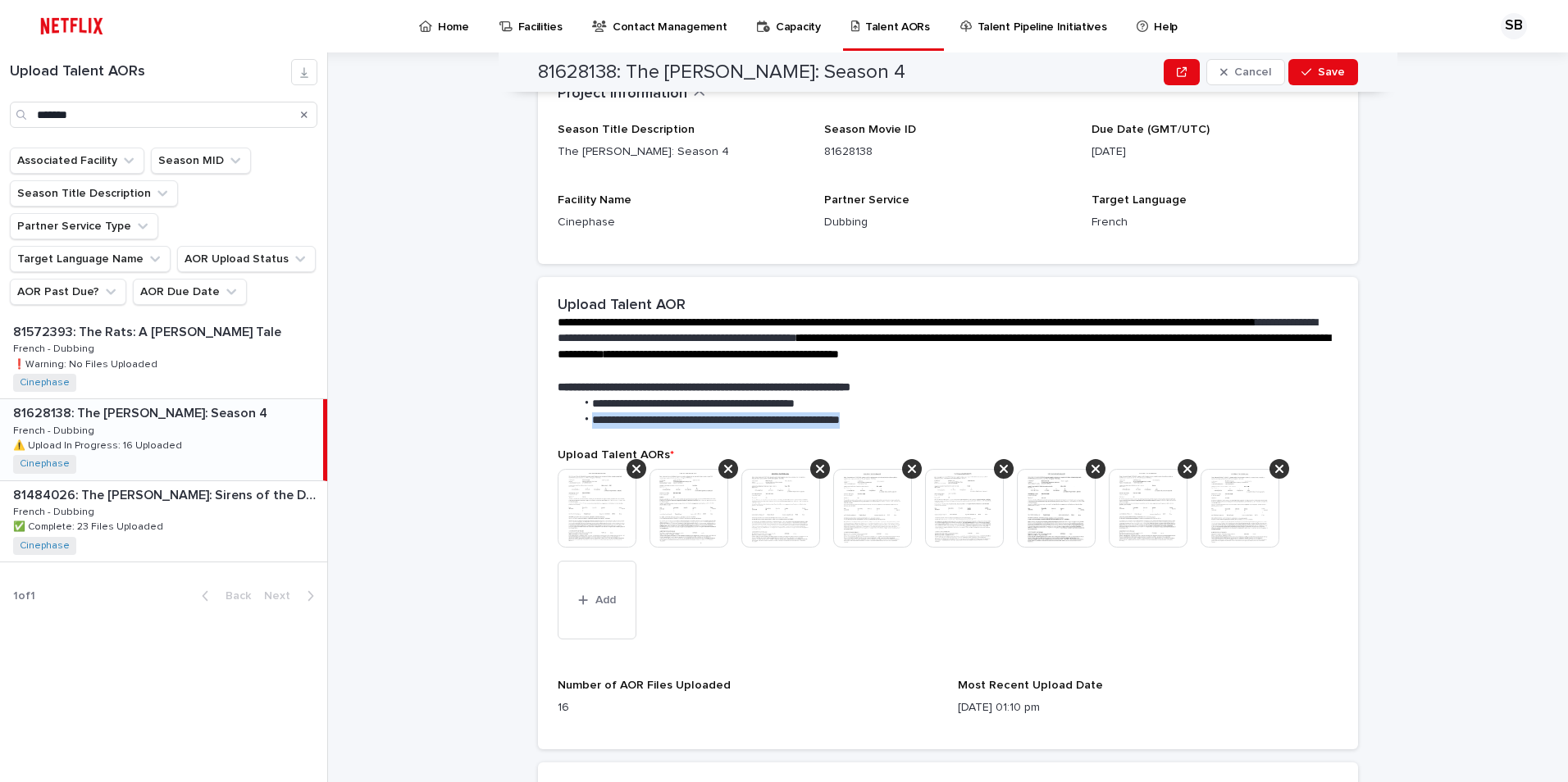
click at [631, 418] on span "**********" at bounding box center [716, 420] width 248 height 11
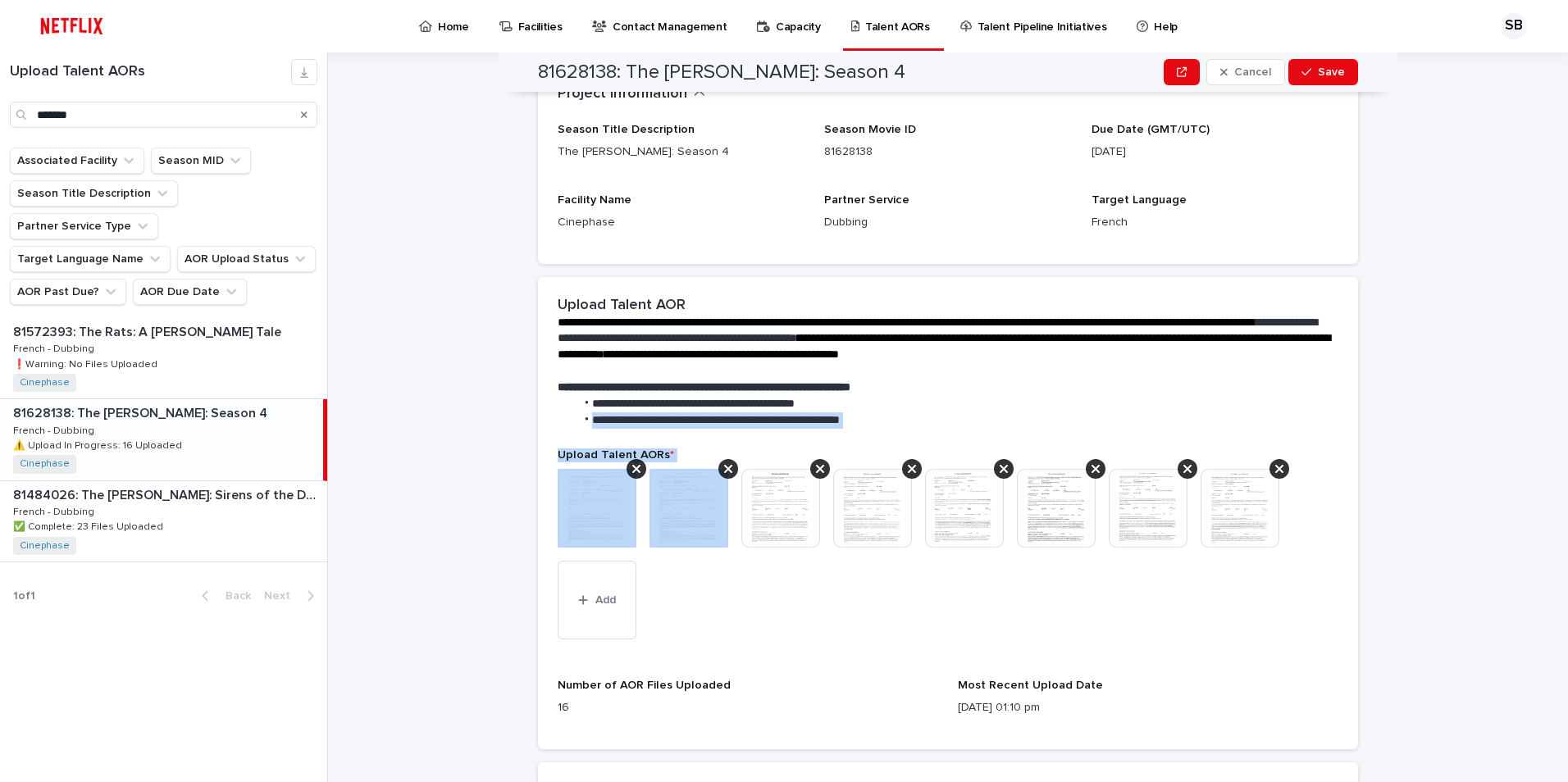
click at [631, 418] on section "**********" at bounding box center [948, 513] width 820 height 473
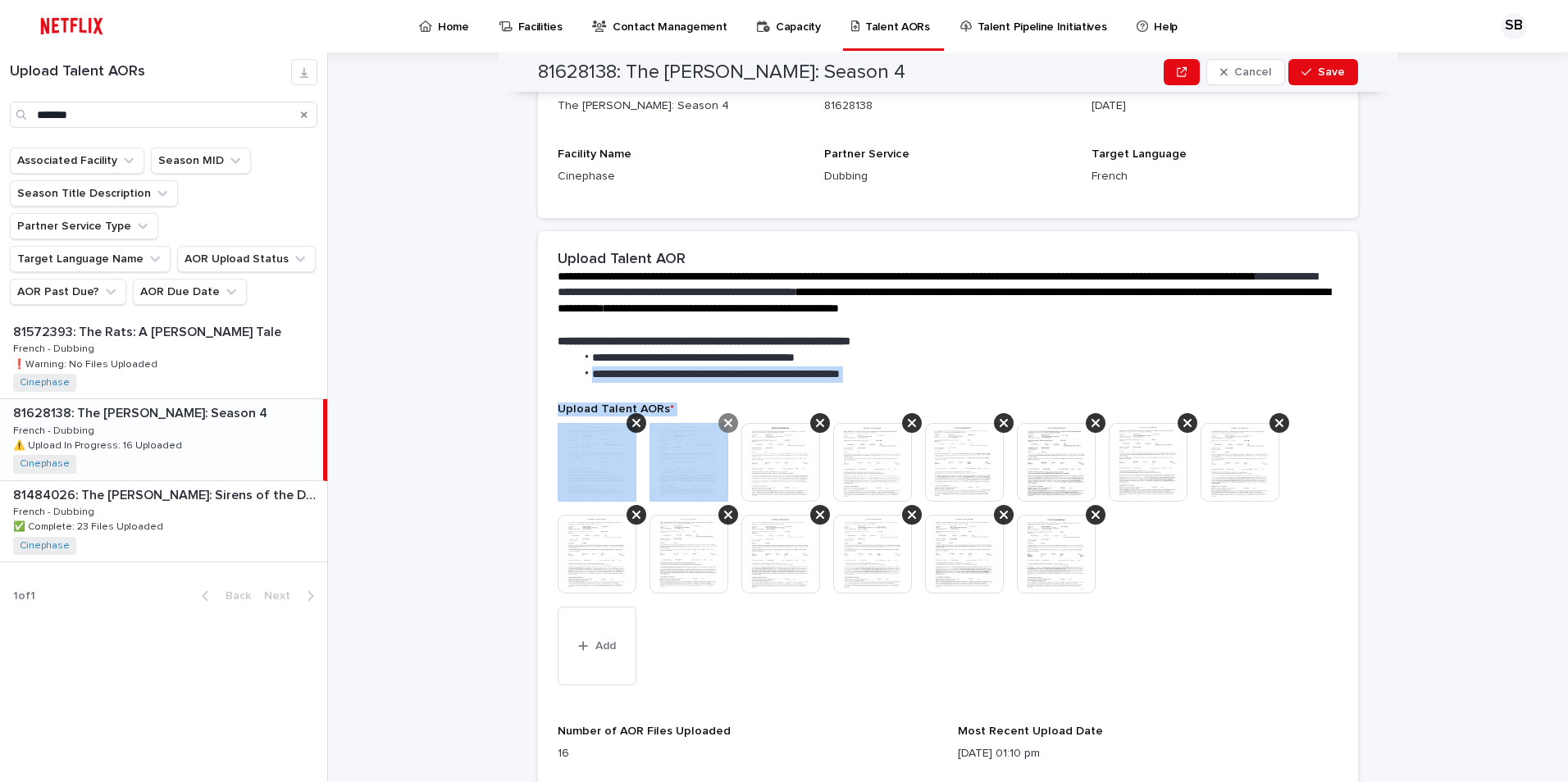
drag, startPoint x: 631, startPoint y: 418, endPoint x: 631, endPoint y: 426, distance: 8.0
click at [632, 426] on icon at bounding box center [636, 423] width 8 height 13
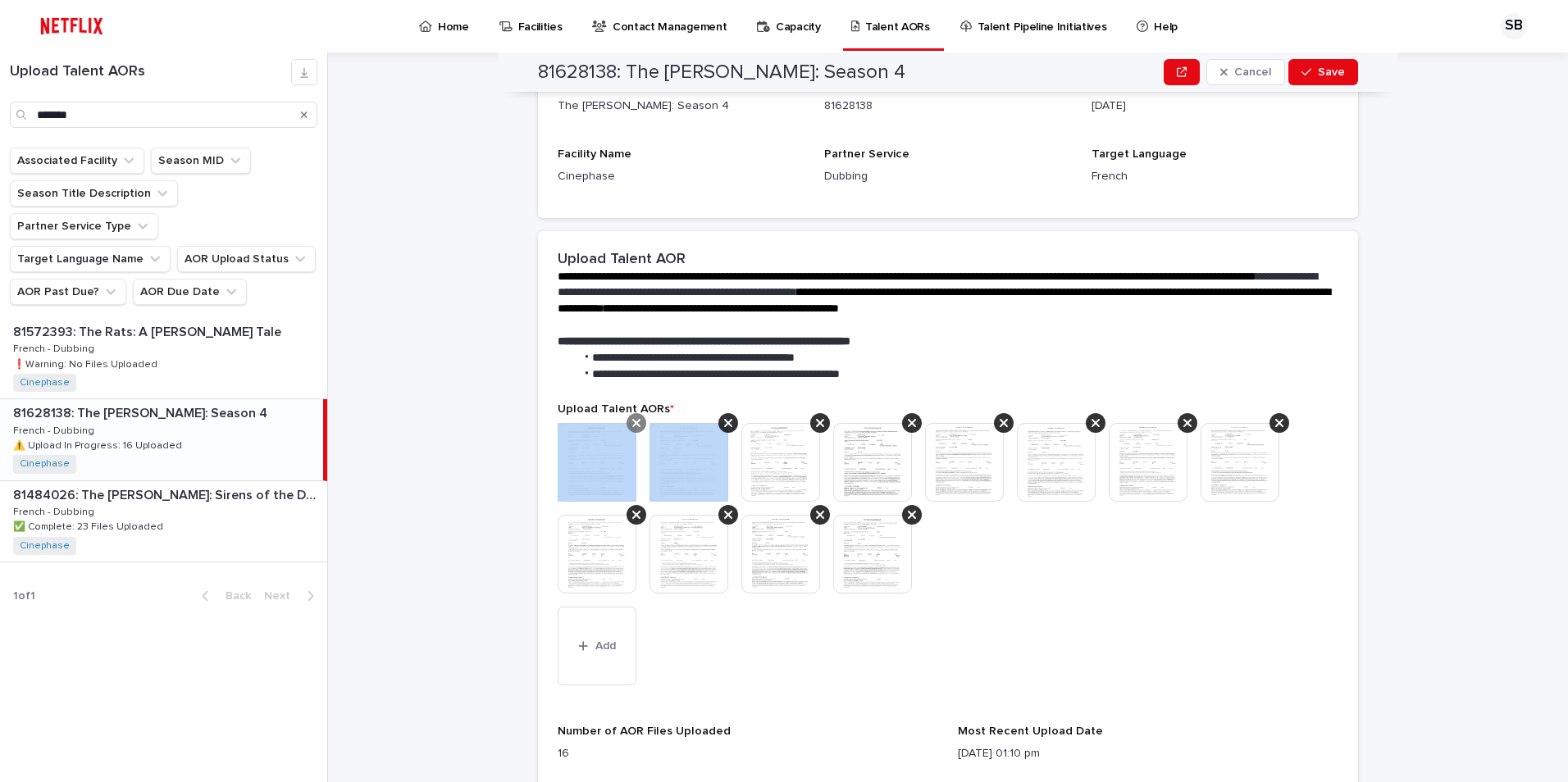
click at [632, 426] on icon at bounding box center [636, 423] width 8 height 13
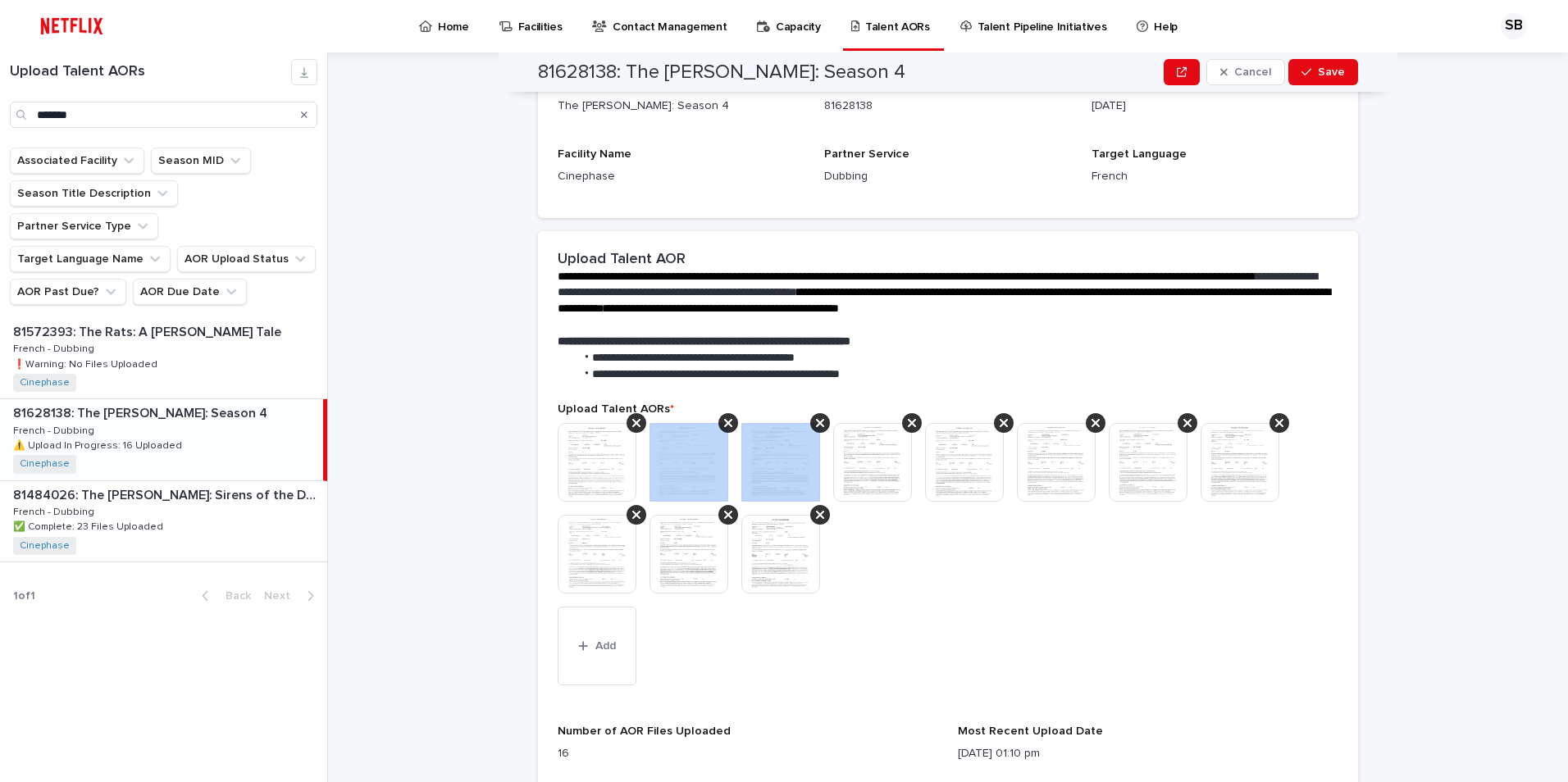
click at [724, 426] on icon at bounding box center [728, 423] width 8 height 13
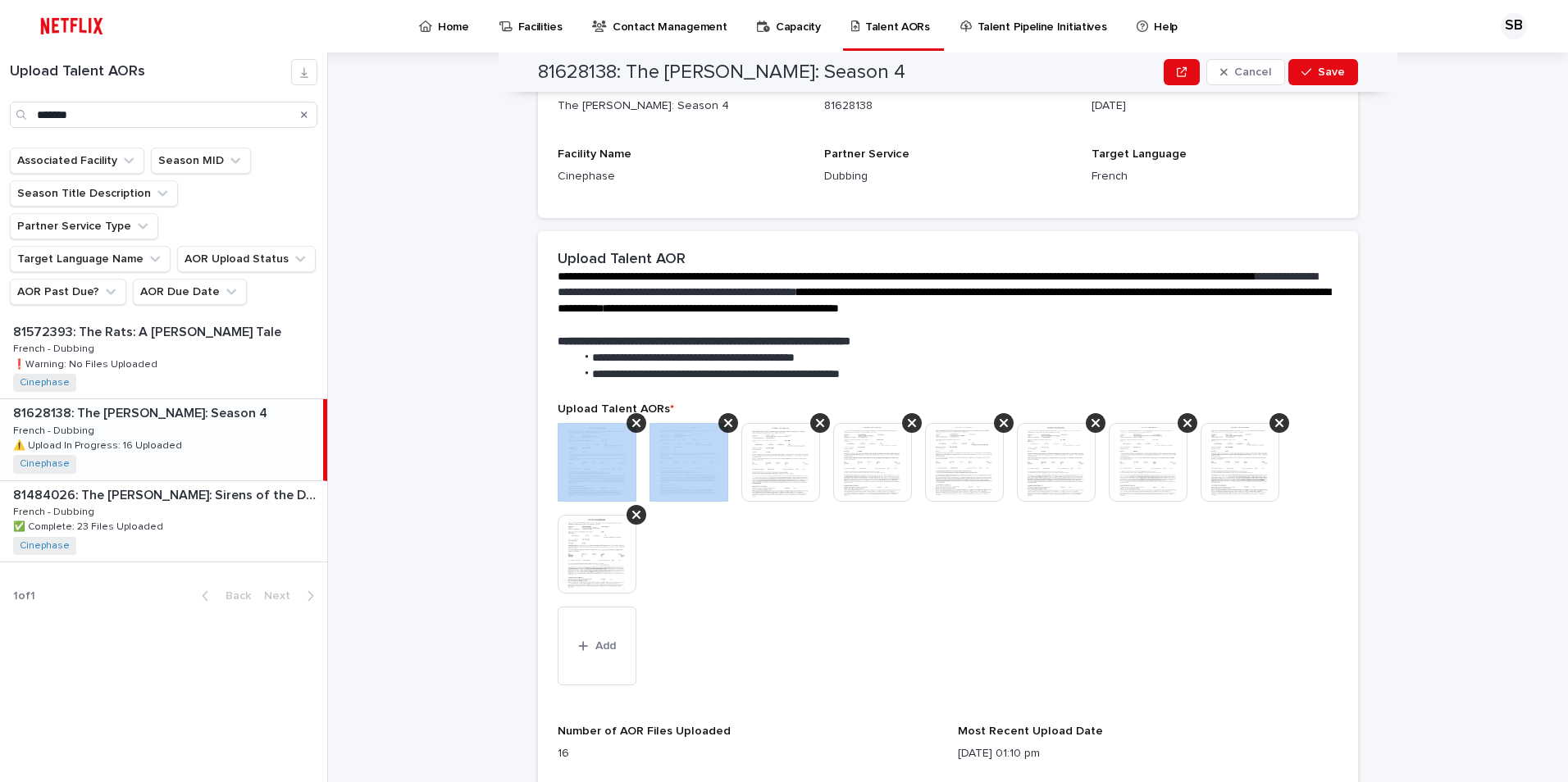
click at [632, 426] on icon at bounding box center [636, 423] width 8 height 13
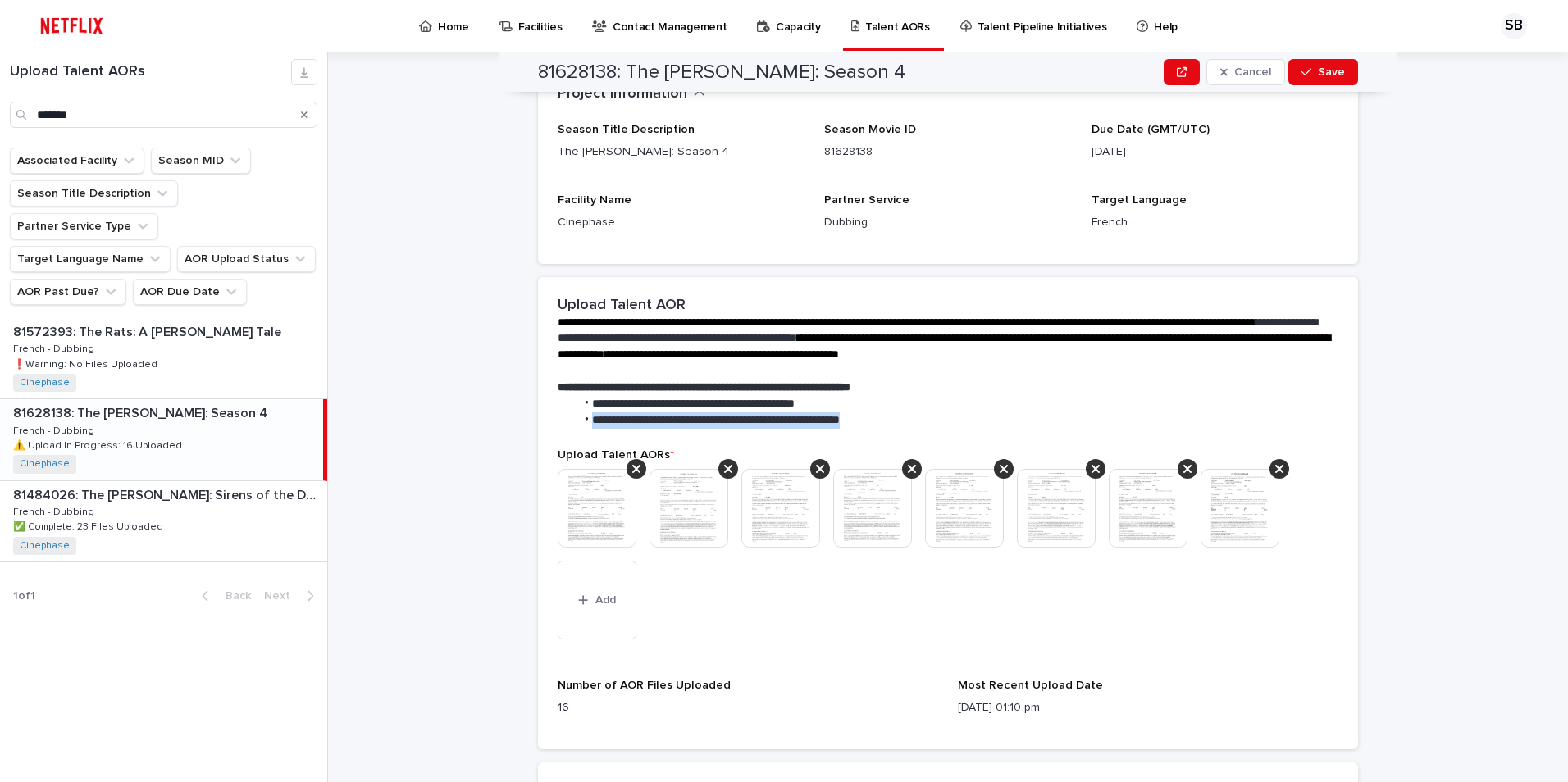
click at [631, 426] on li "**********" at bounding box center [954, 421] width 757 height 17
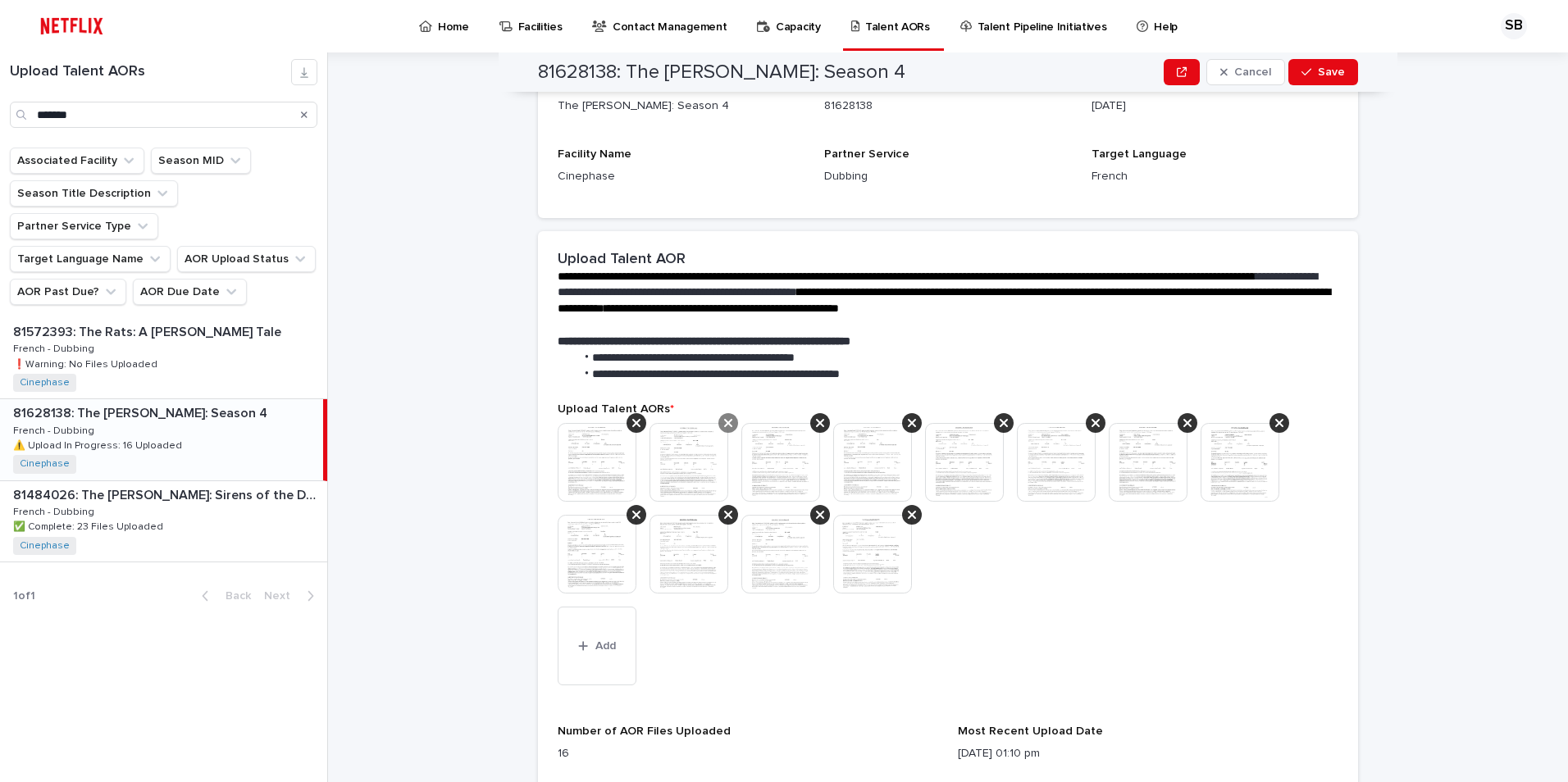
click at [632, 426] on icon at bounding box center [636, 423] width 8 height 13
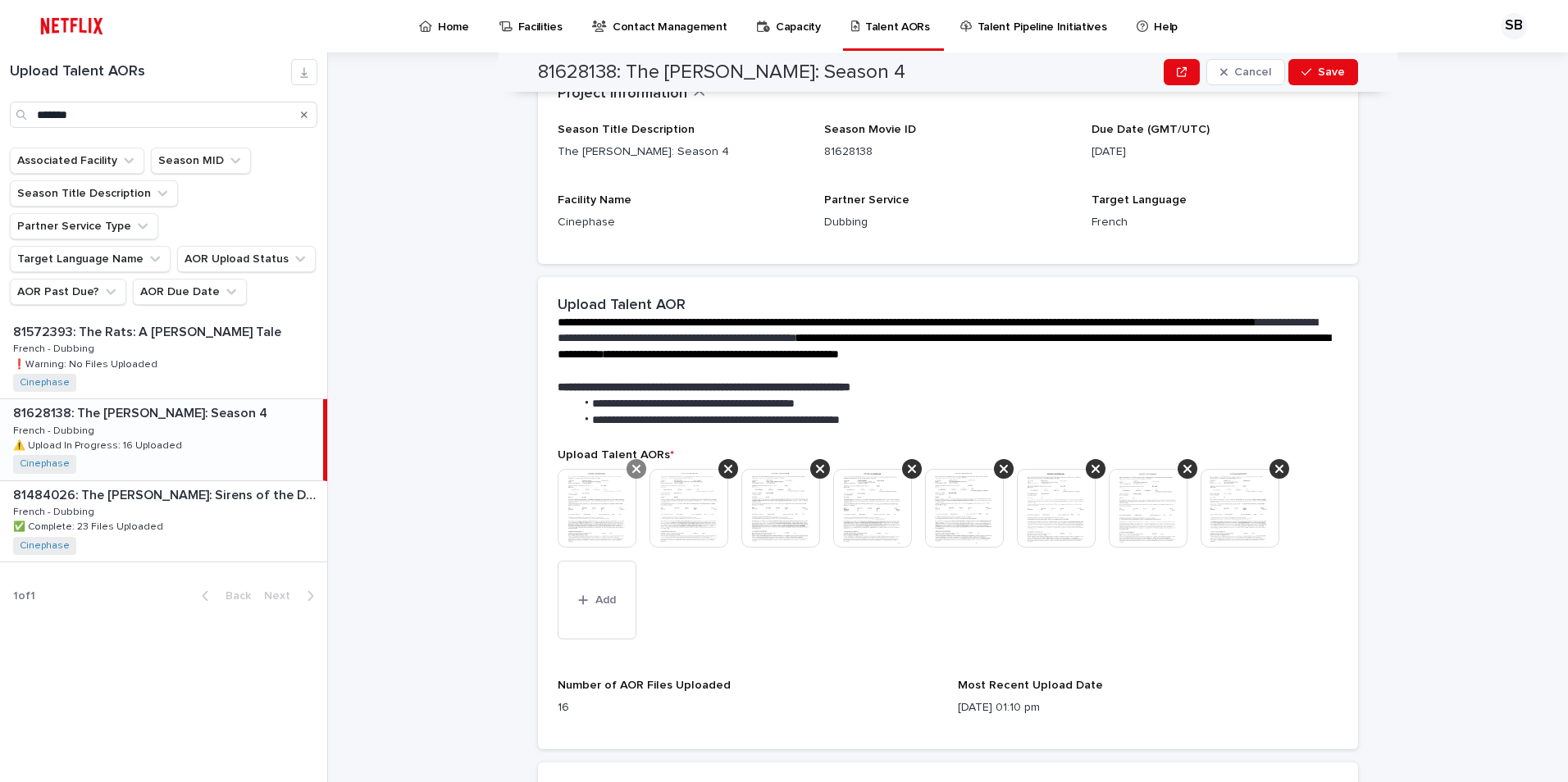
click at [631, 460] on div at bounding box center [636, 469] width 19 height 19
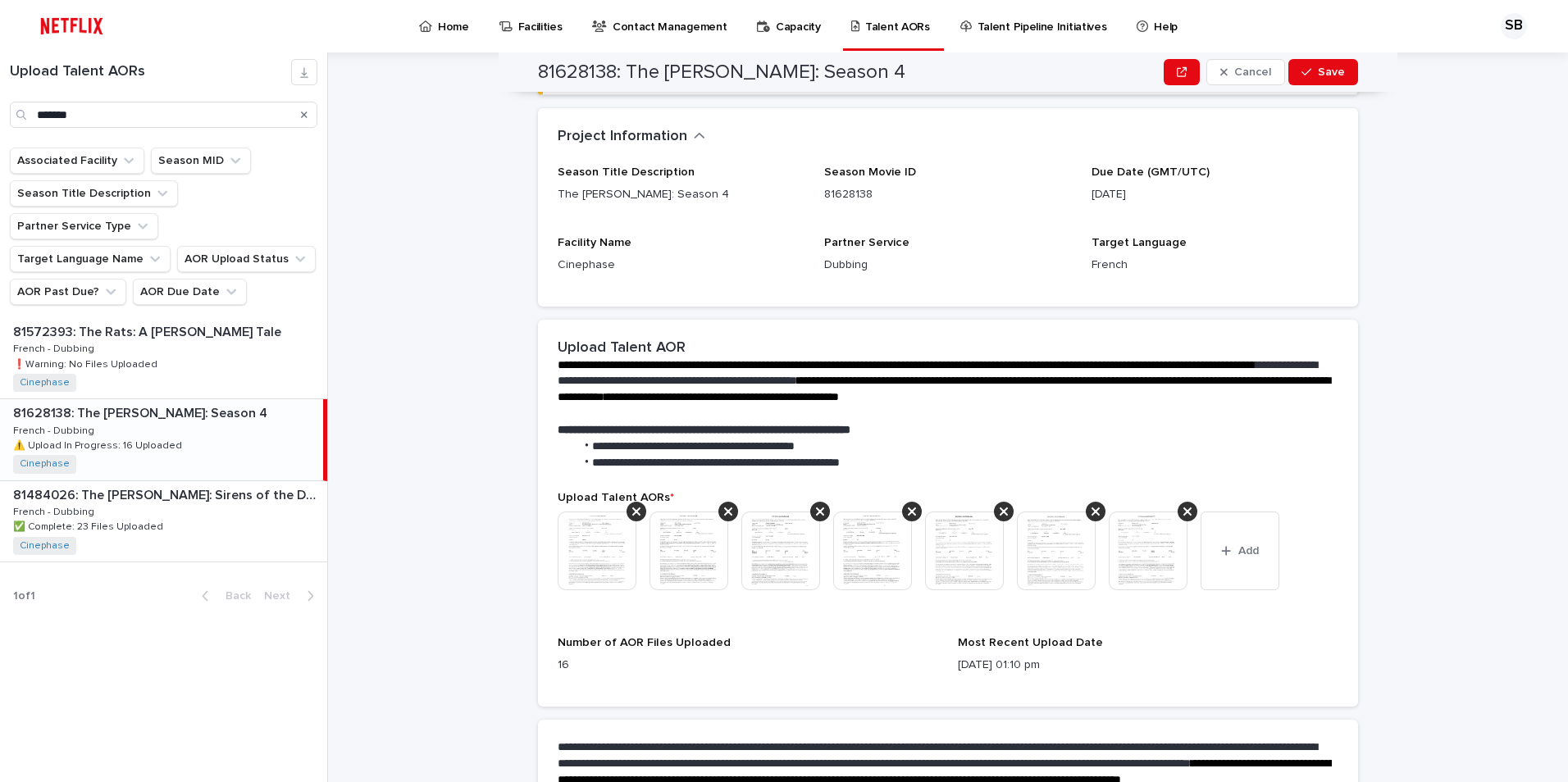
click at [624, 493] on span "Upload Talent AORs *" at bounding box center [615, 497] width 116 height 11
click at [632, 510] on icon at bounding box center [636, 511] width 8 height 13
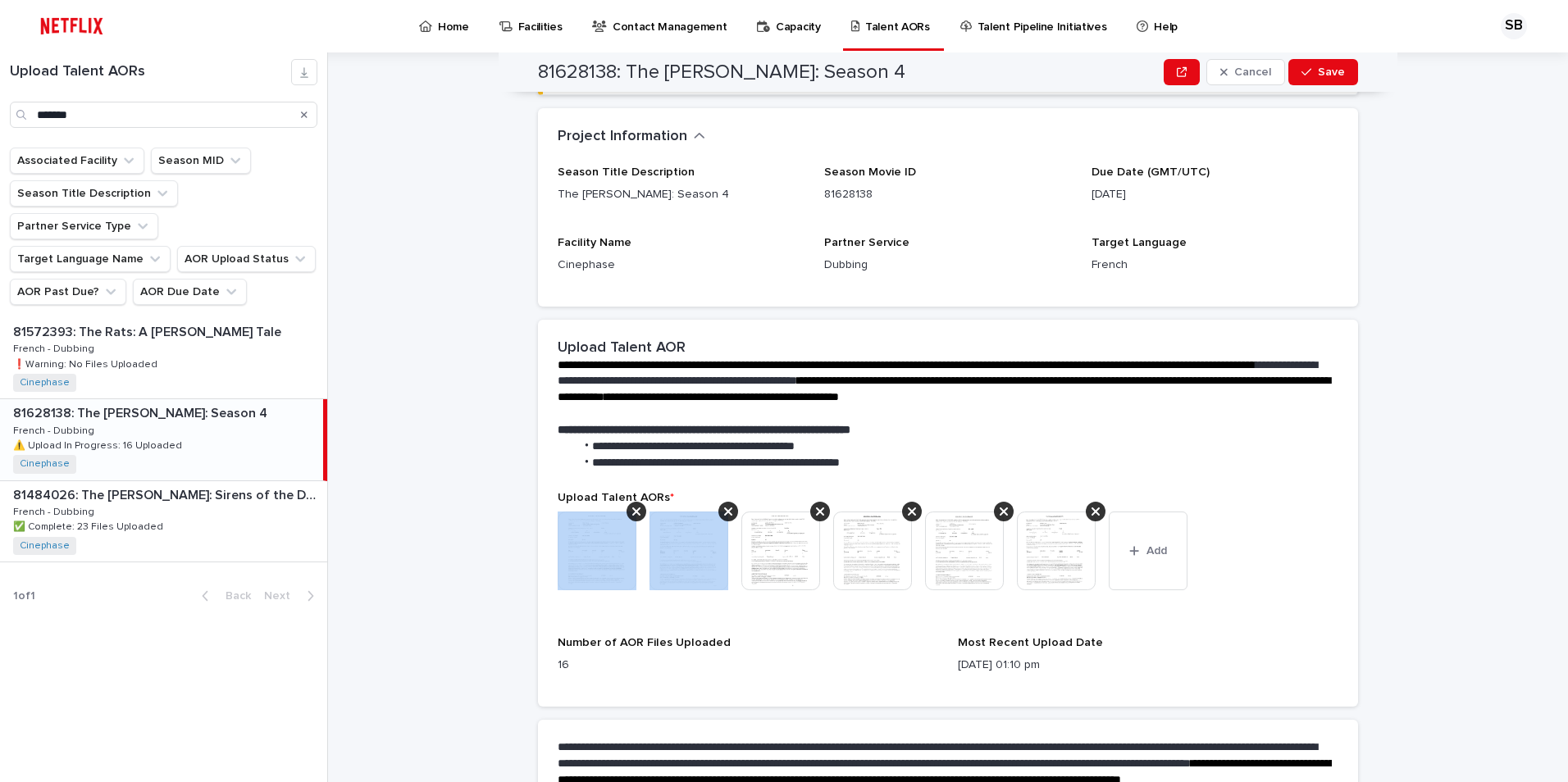
click at [632, 510] on icon at bounding box center [636, 511] width 8 height 13
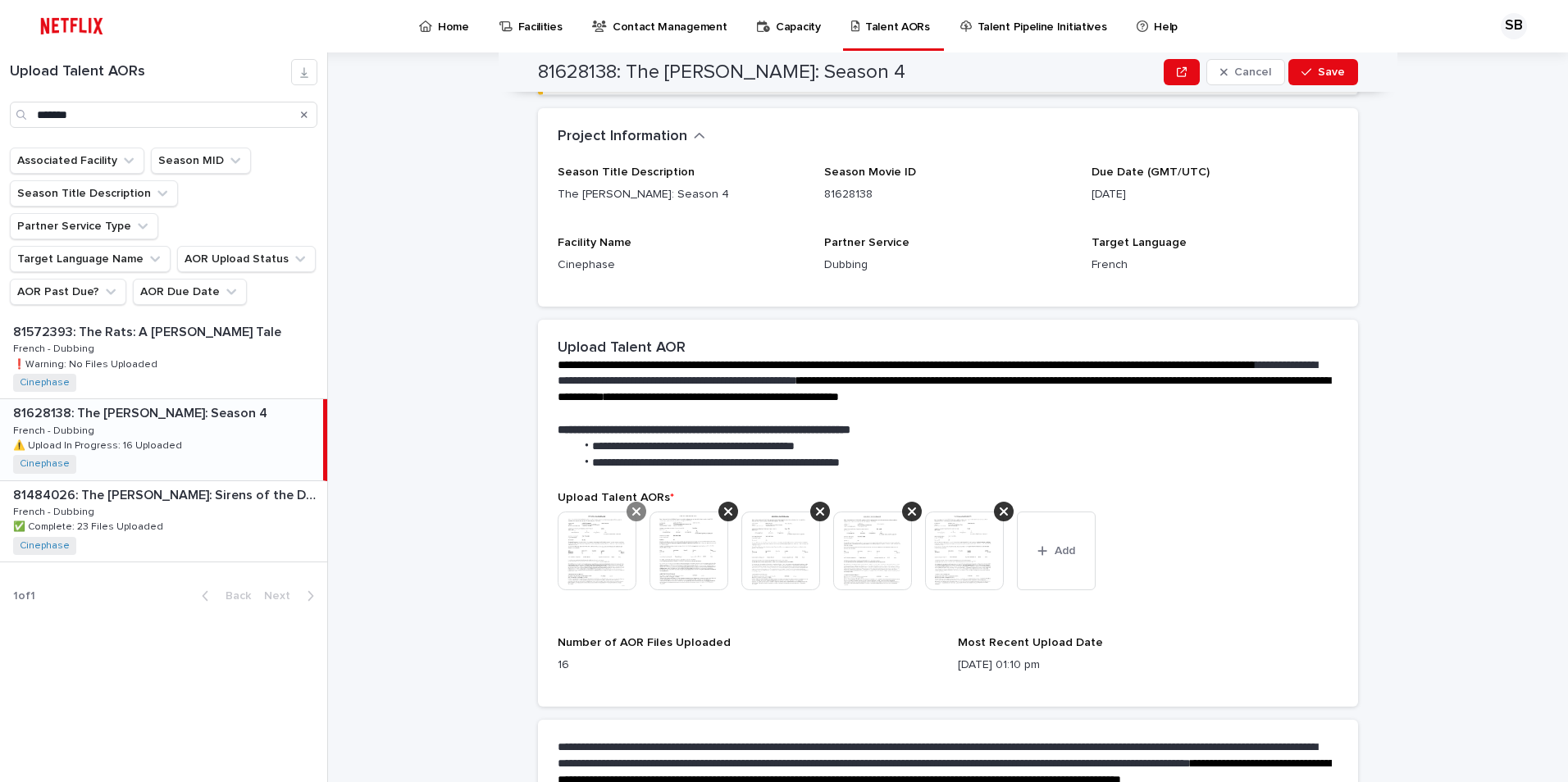
click at [632, 510] on icon at bounding box center [636, 511] width 8 height 13
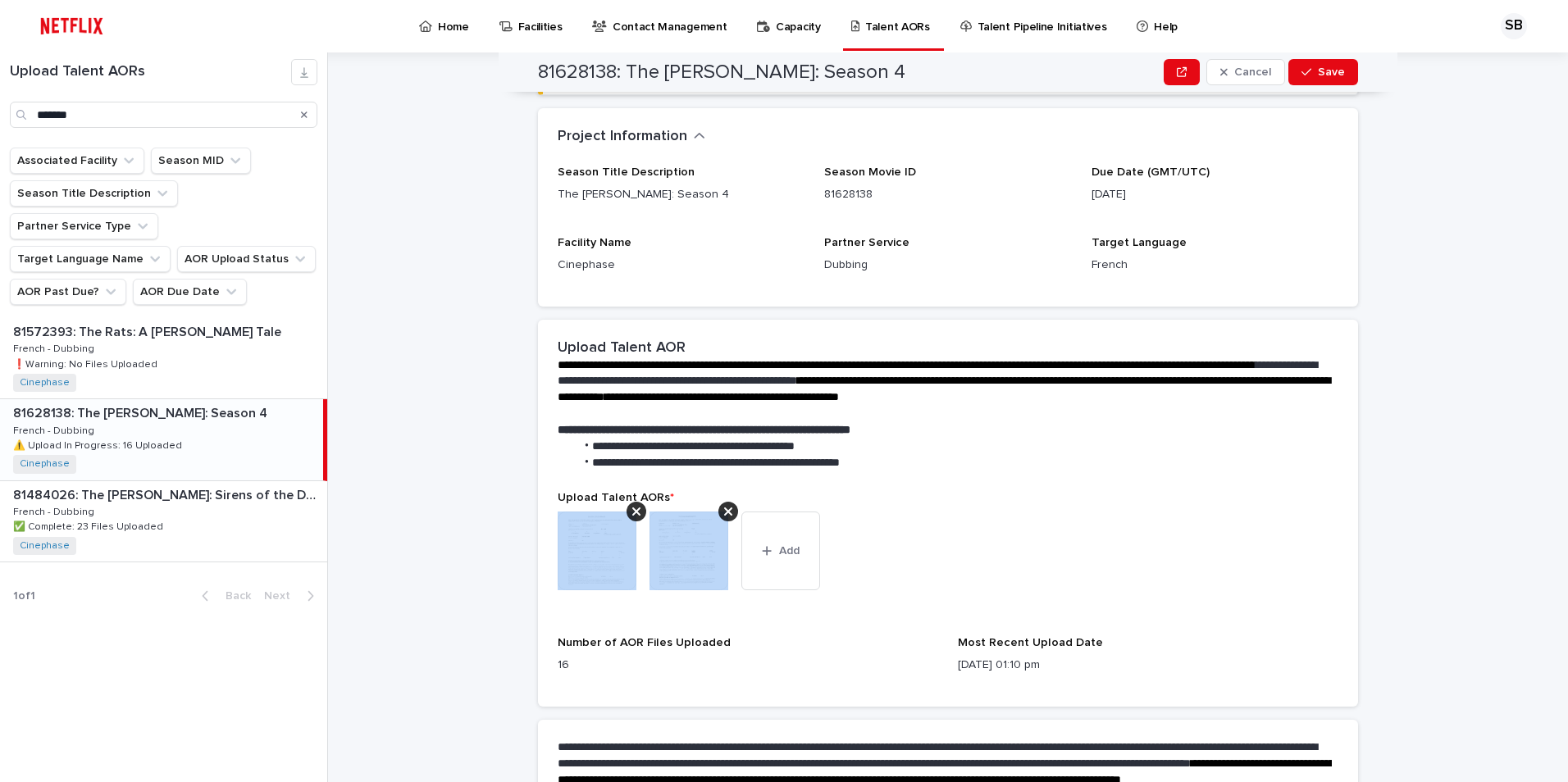
click at [632, 510] on icon at bounding box center [636, 511] width 8 height 13
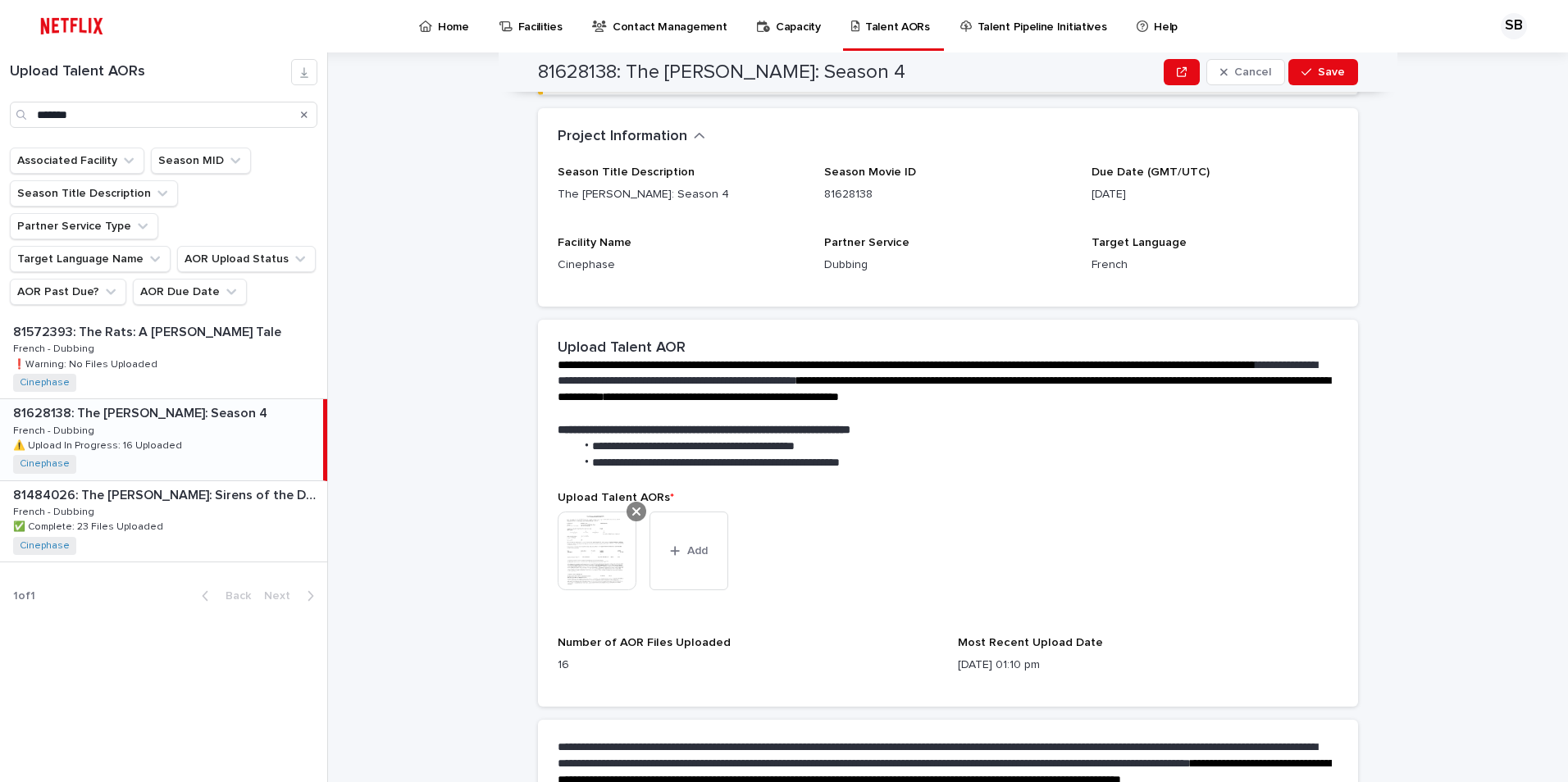
click at [632, 510] on icon at bounding box center [636, 511] width 8 height 13
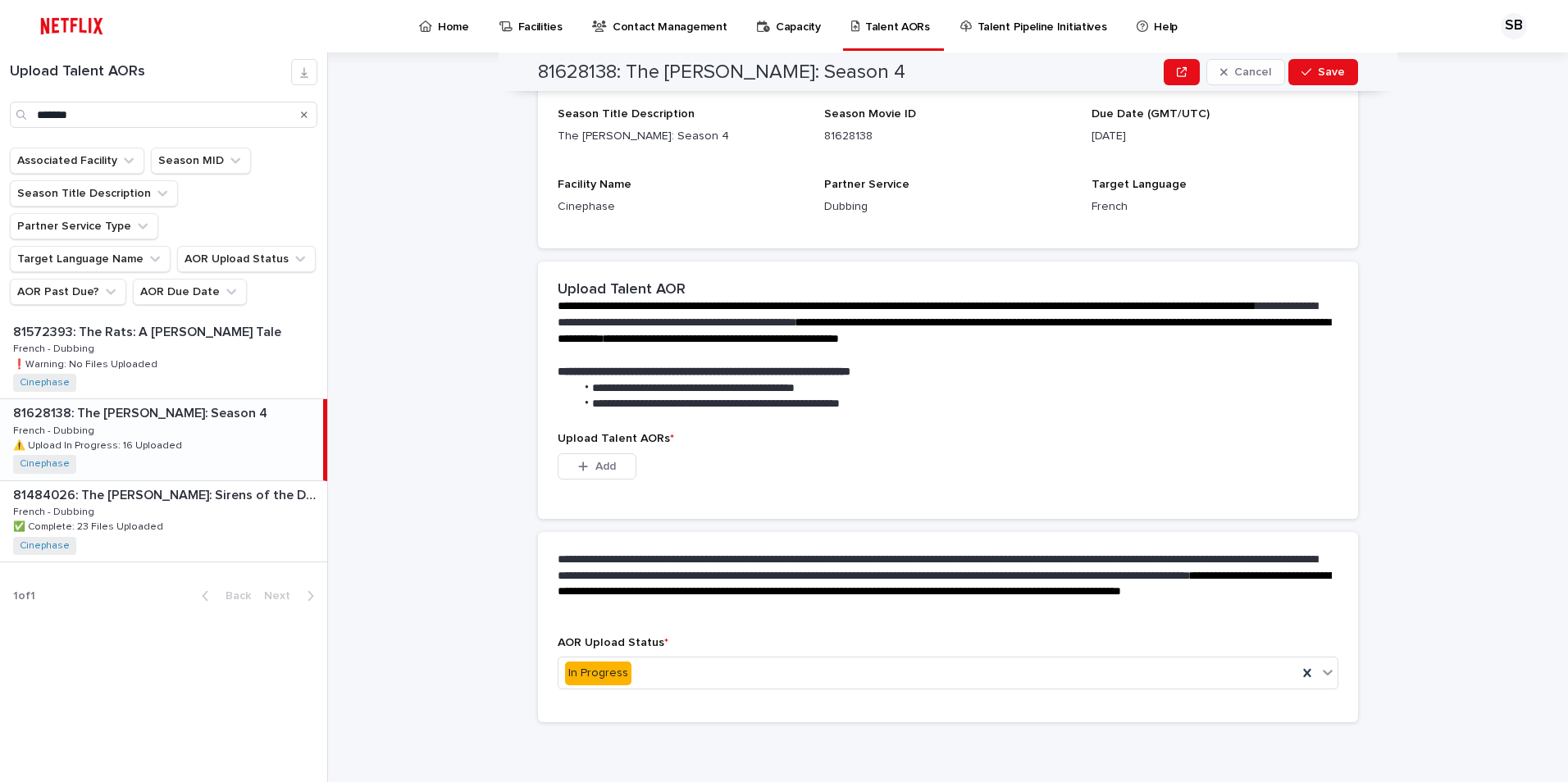
scroll to position [45, 0]
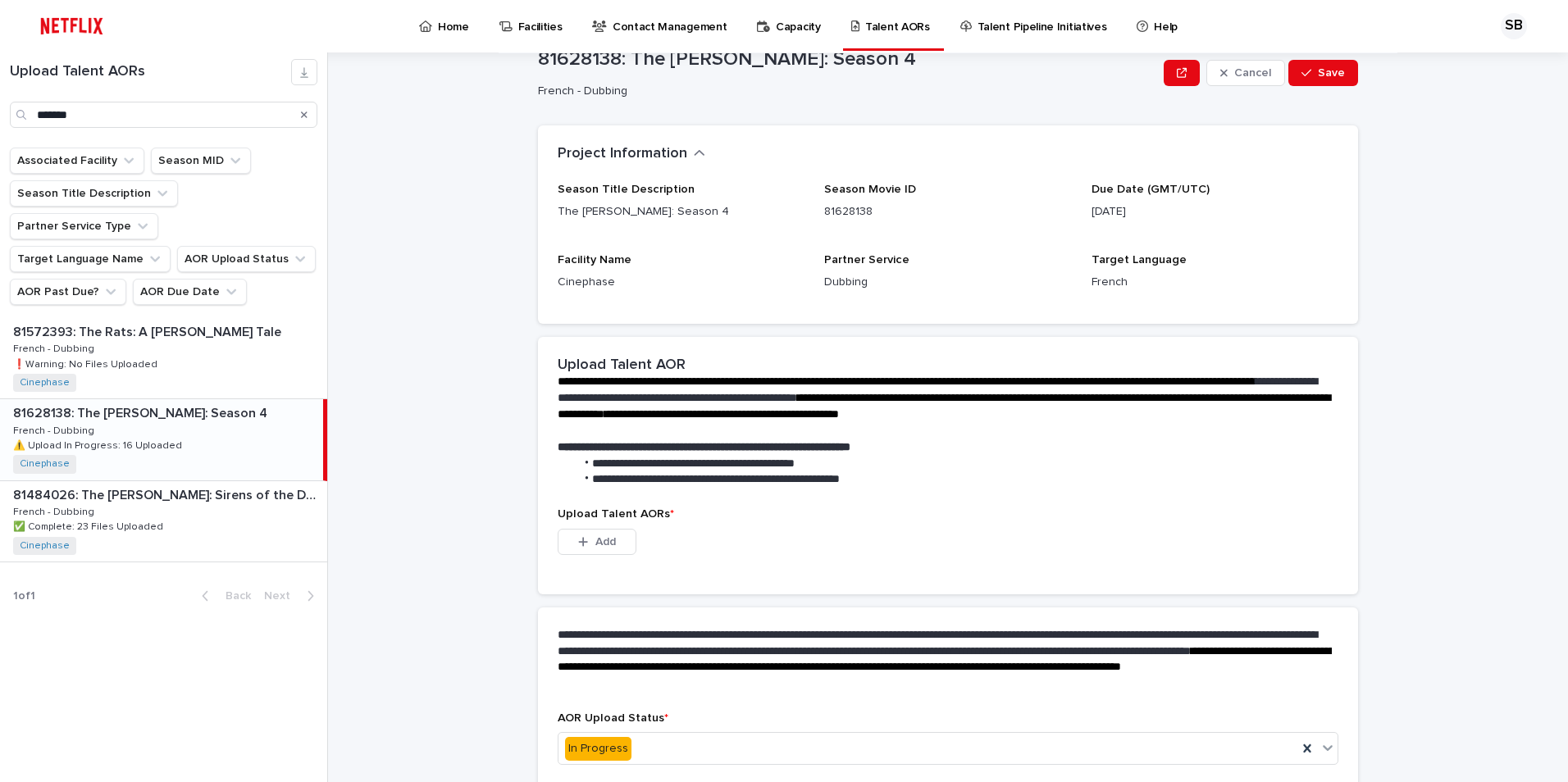
click at [766, 509] on p "Upload Talent AORs *" at bounding box center [947, 514] width 780 height 14
click at [1343, 71] on button "Save" at bounding box center [1323, 73] width 70 height 26
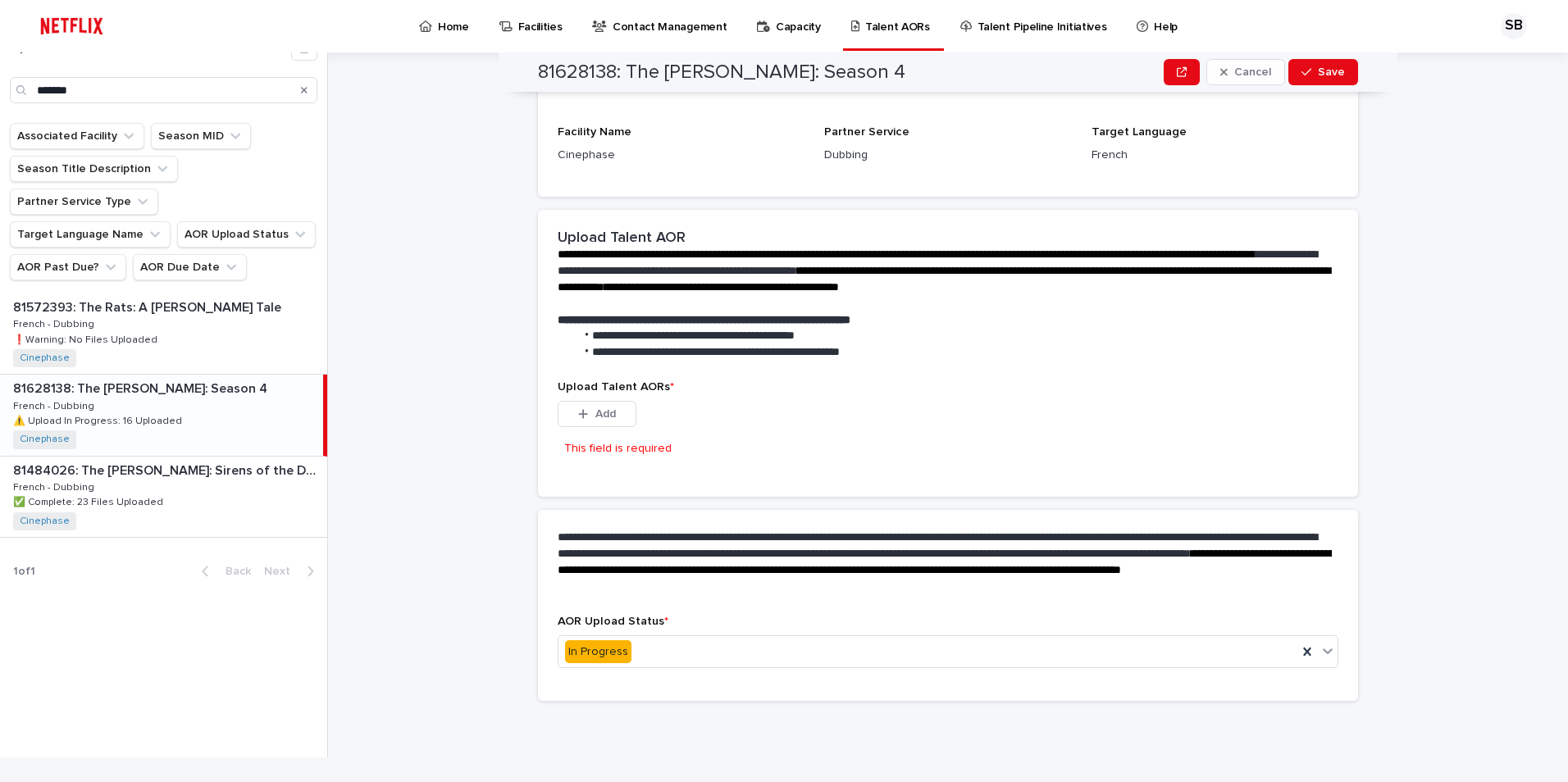
scroll to position [165, 0]
